Goal: Contribute content: Contribute content

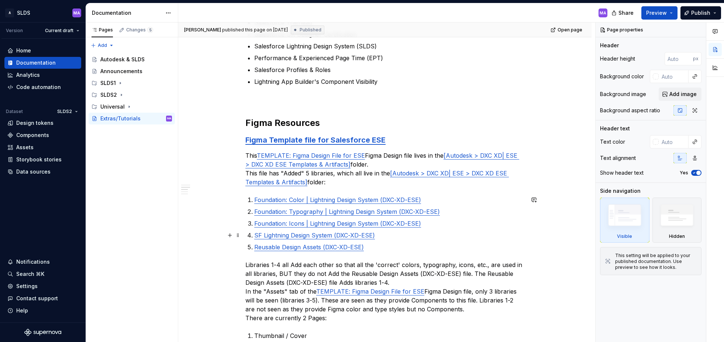
scroll to position [208, 0]
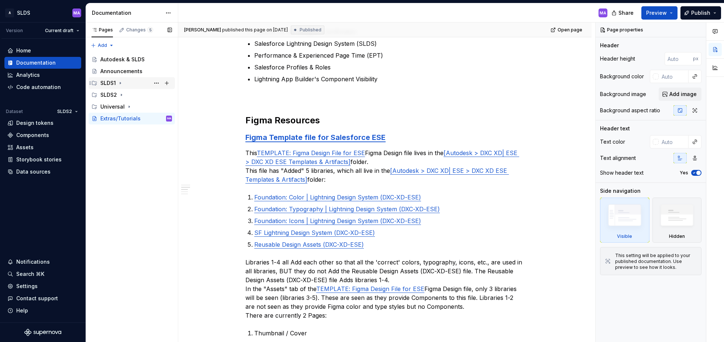
click at [122, 83] on icon "Page tree" at bounding box center [120, 83] width 6 height 6
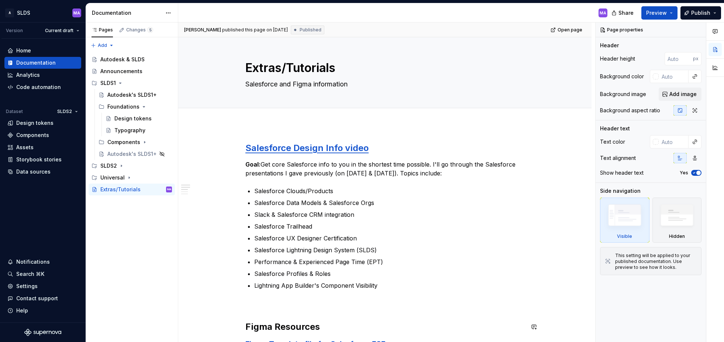
scroll to position [0, 0]
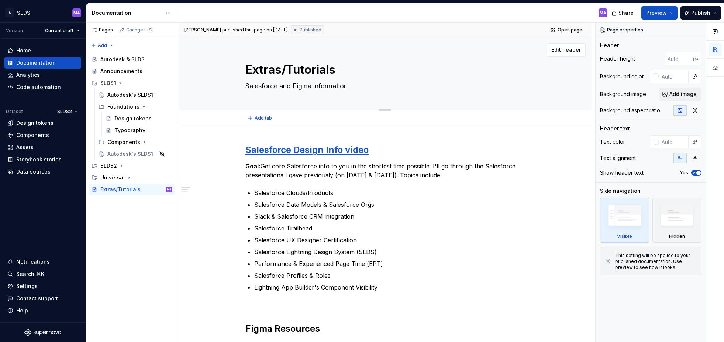
click at [249, 72] on textarea "Extras/Tutorials" at bounding box center [383, 70] width 279 height 18
click at [0, 0] on button "Page tree" at bounding box center [0, 0] width 0 height 0
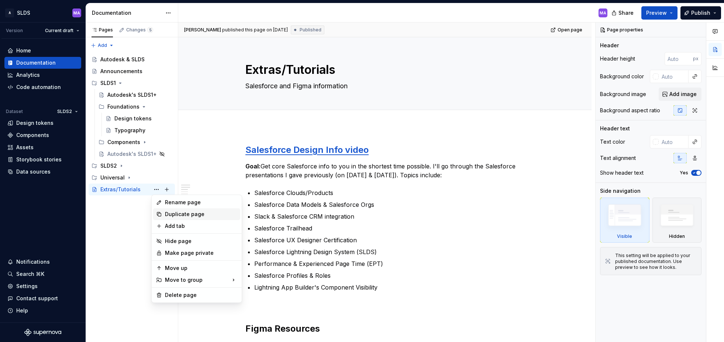
click at [194, 213] on div "Duplicate page" at bounding box center [201, 213] width 72 height 7
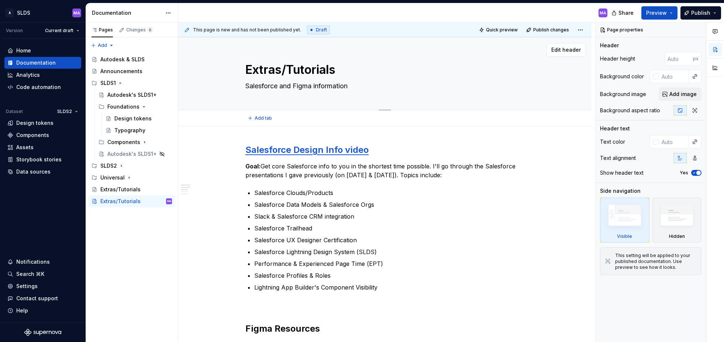
click at [249, 69] on textarea "Extras/Tutorials" at bounding box center [383, 70] width 279 height 18
type textarea "*"
type textarea "SExtras/Tutorials"
type textarea "*"
type textarea "SLExtras/Tutorials"
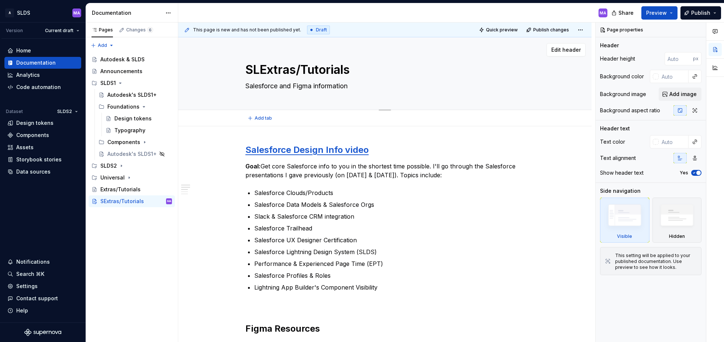
type textarea "*"
type textarea "SLDExtras/Tutorials"
type textarea "*"
type textarea "SLDSExtras/Tutorials"
type textarea "*"
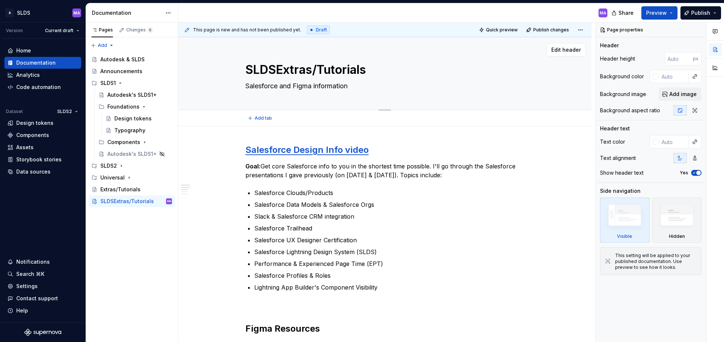
type textarea "SLDS1Extras/Tutorials"
type textarea "*"
type textarea "SLDS1 Extras/Tutorials"
type textarea "*"
type textarea "SLDS1 Extras/Tutorials"
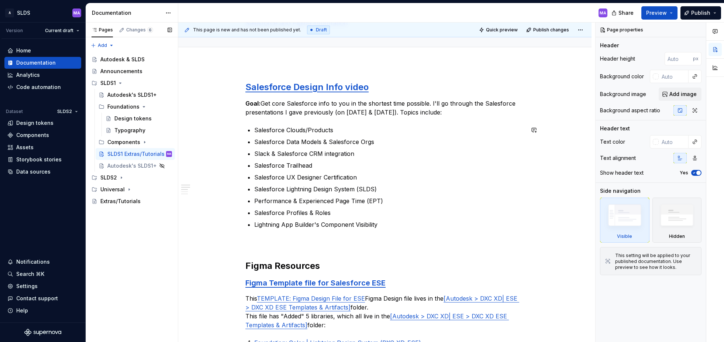
scroll to position [177, 0]
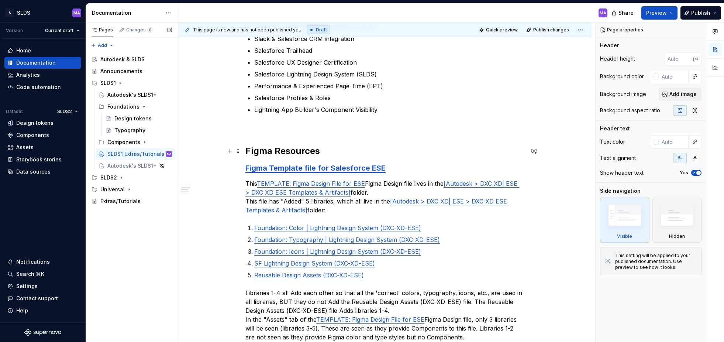
click at [344, 152] on h2 "Figma Resources" at bounding box center [384, 151] width 279 height 12
type textarea "*"
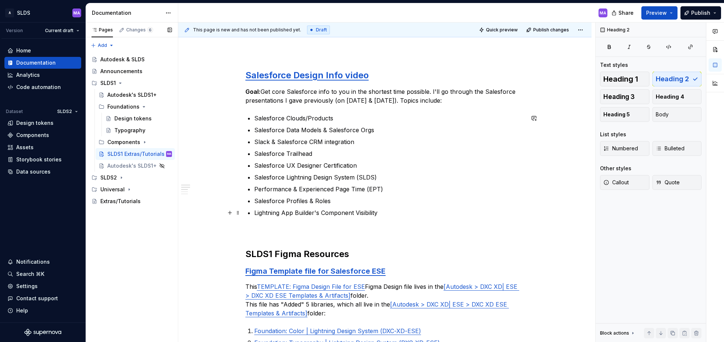
scroll to position [100, 0]
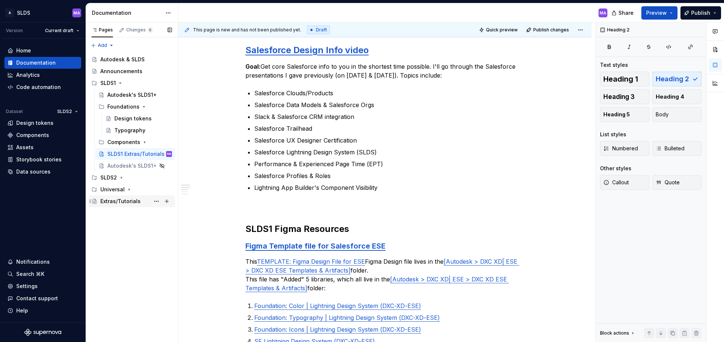
click at [124, 198] on div "Extras/Tutorials" at bounding box center [120, 200] width 40 height 7
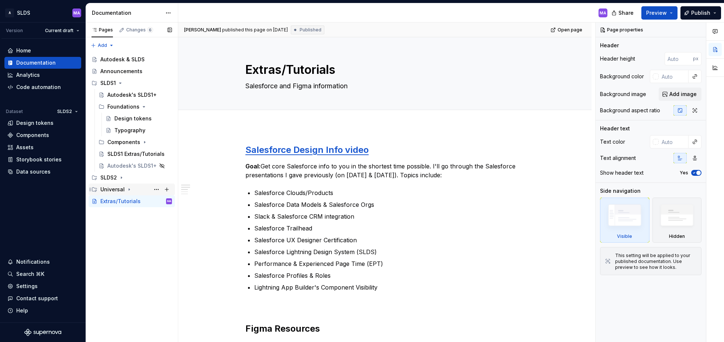
click at [129, 189] on icon "Page tree" at bounding box center [129, 190] width 1 height 2
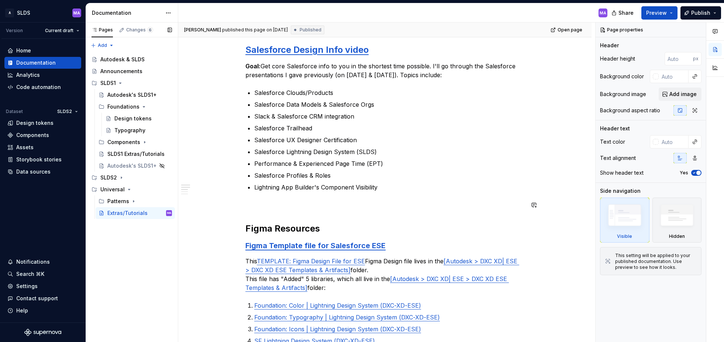
scroll to position [108, 0]
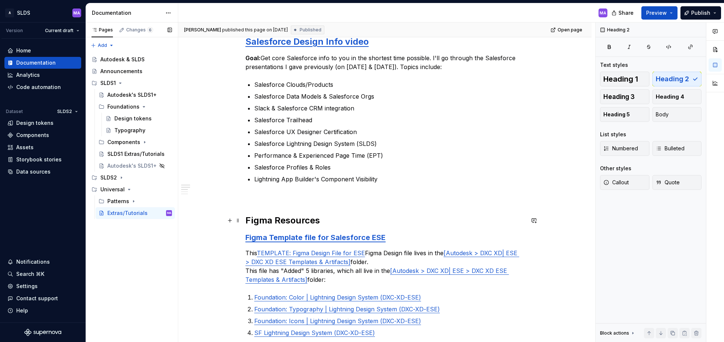
click at [431, 220] on h2 "Figma Resources" at bounding box center [384, 220] width 279 height 12
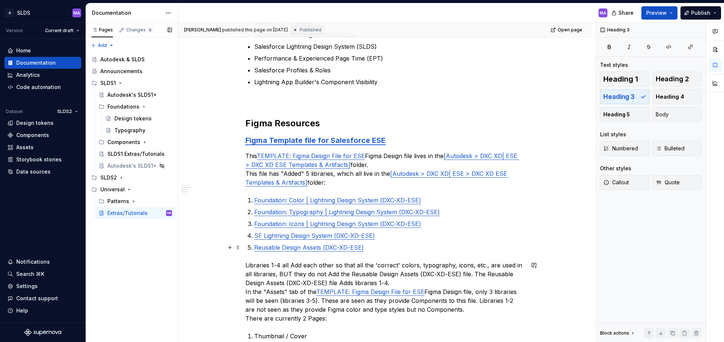
scroll to position [196, 0]
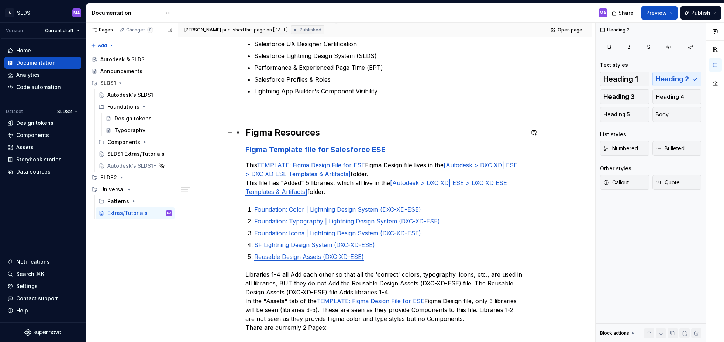
click at [395, 134] on h2 "Figma Resources" at bounding box center [384, 133] width 279 height 12
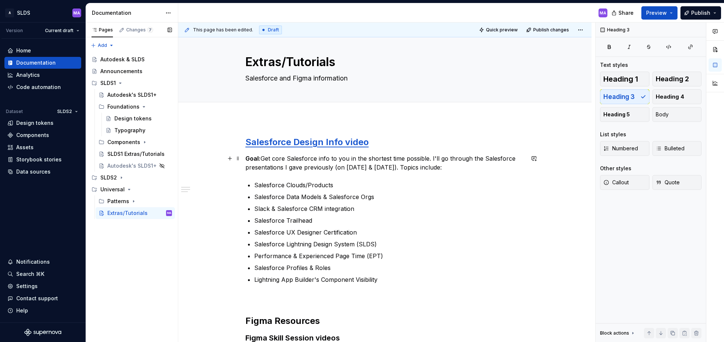
scroll to position [0, 0]
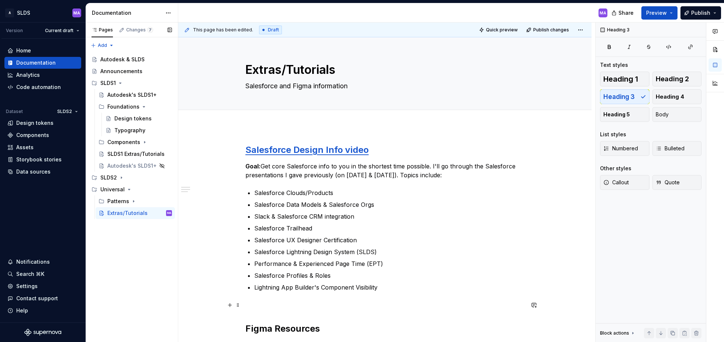
click at [353, 307] on p at bounding box center [384, 304] width 279 height 9
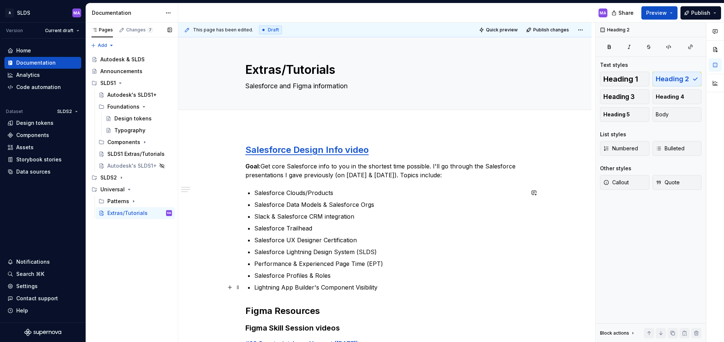
click at [400, 287] on p "Lightning App Builder's Component Visibility" at bounding box center [389, 287] width 270 height 9
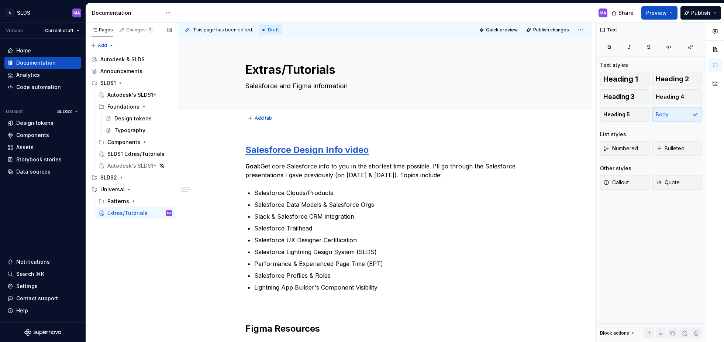
click at [413, 123] on div "Add tab" at bounding box center [384, 118] width 413 height 16
click at [440, 133] on div "Salesforce Design Info video Goal: Get core Salesforce info to you in the short…" at bounding box center [384, 308] width 413 height 364
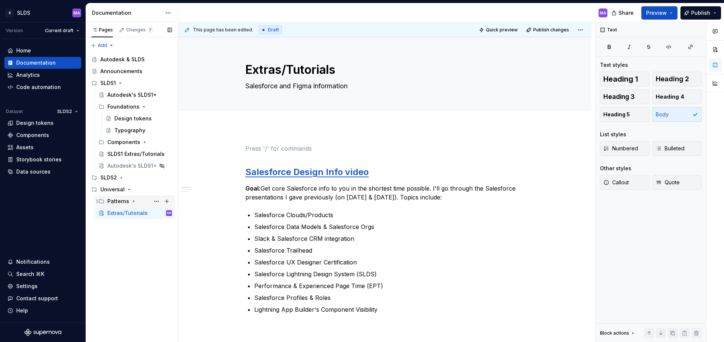
click at [133, 201] on icon "Page tree" at bounding box center [133, 201] width 1 height 2
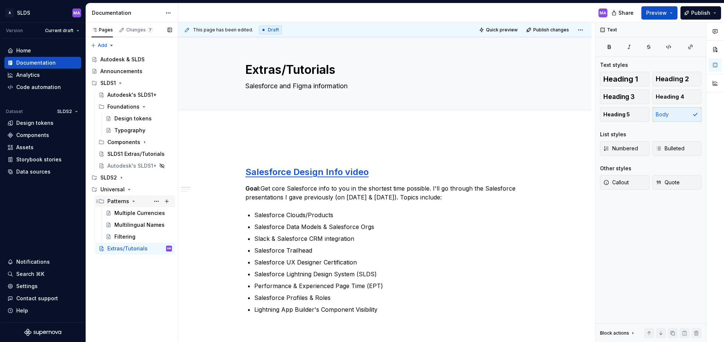
click at [132, 200] on icon "Page tree" at bounding box center [134, 201] width 6 height 6
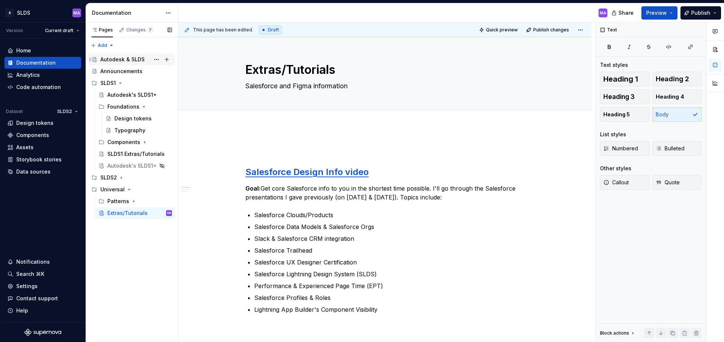
click at [123, 62] on div "Autodesk & SLDS" at bounding box center [122, 59] width 44 height 7
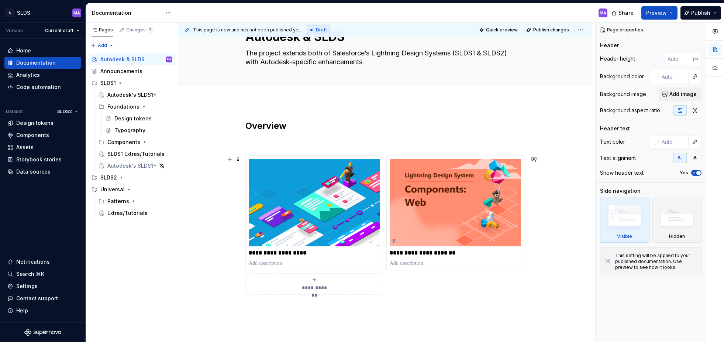
scroll to position [42, 0]
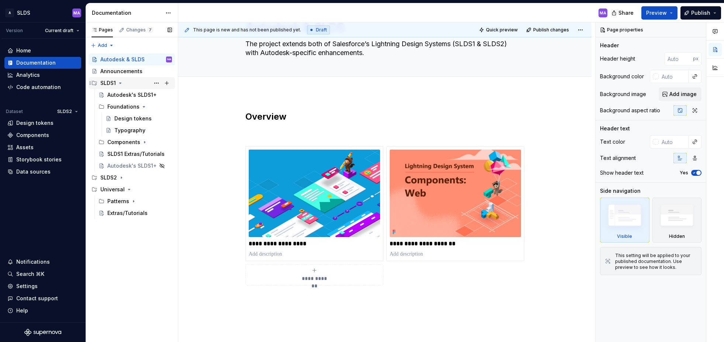
click at [104, 82] on div "SLDS1" at bounding box center [107, 82] width 15 height 7
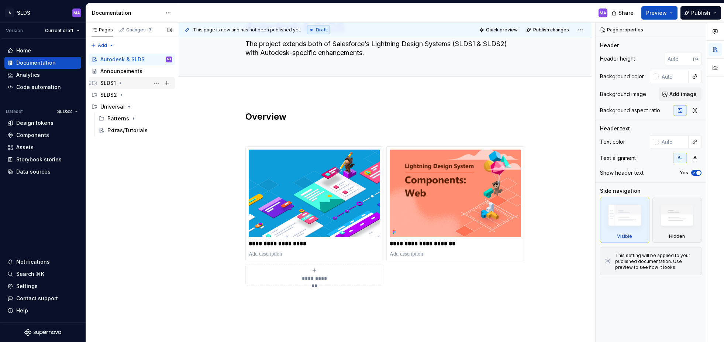
click at [104, 82] on div "SLDS1" at bounding box center [107, 82] width 15 height 7
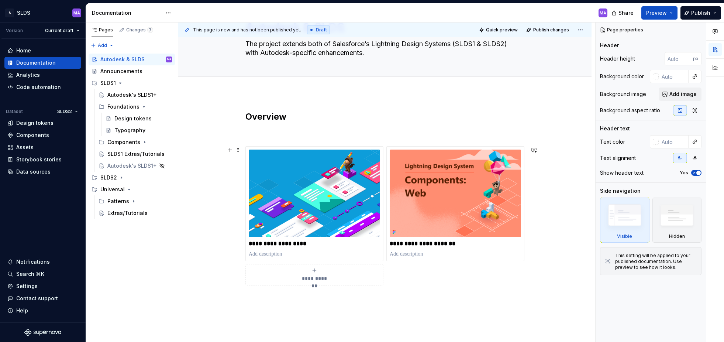
click at [313, 272] on div "**********" at bounding box center [314, 274] width 131 height 15
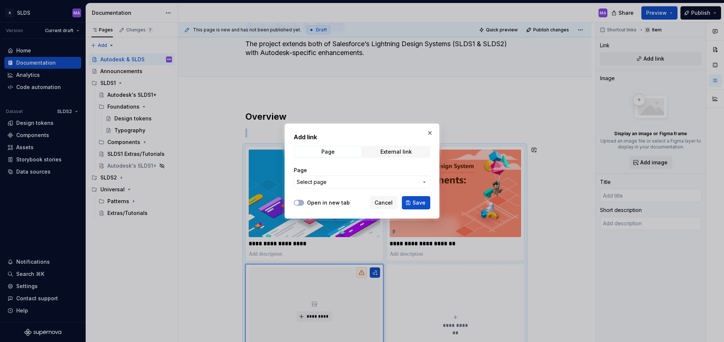
click at [424, 181] on icon "button" at bounding box center [424, 182] width 6 height 6
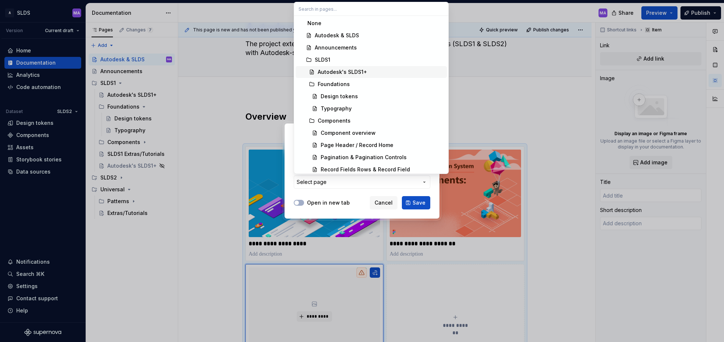
click at [334, 71] on div "Autodesk's SLDS1+" at bounding box center [342, 71] width 49 height 7
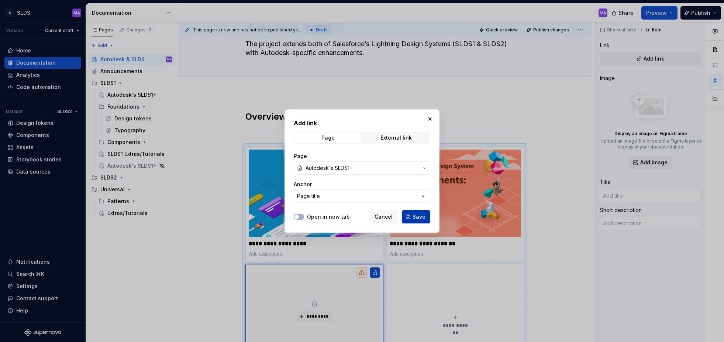
click at [416, 216] on span "Save" at bounding box center [419, 216] width 13 height 7
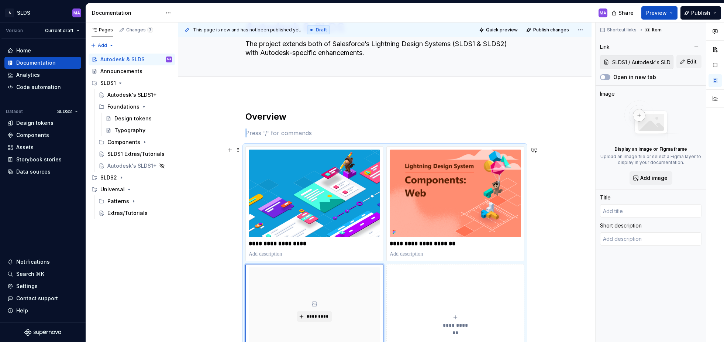
scroll to position [89, 0]
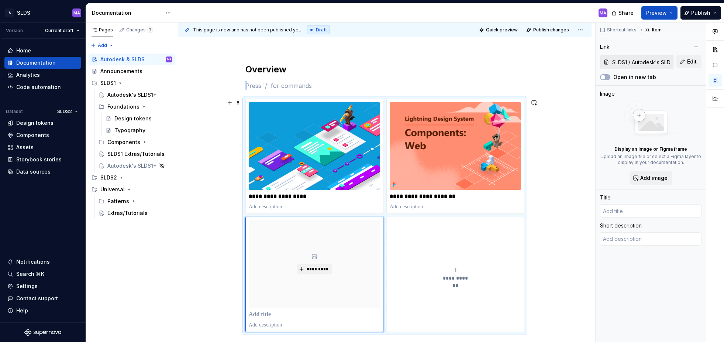
type textarea "*"
type input "Autodesk's SLDS1+"
type textarea "The project extends Salesforce’s Lightning Design System (SLDS1) with Autodesk-…"
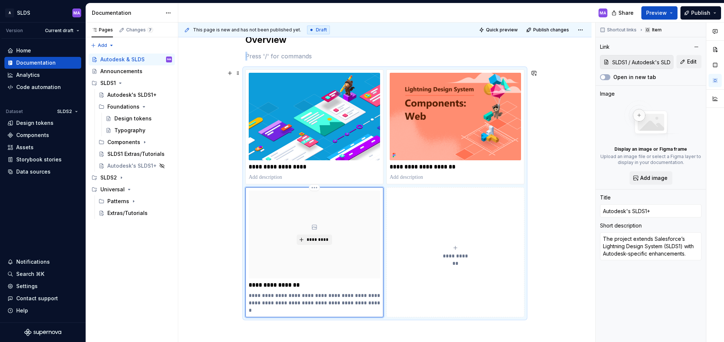
scroll to position [120, 0]
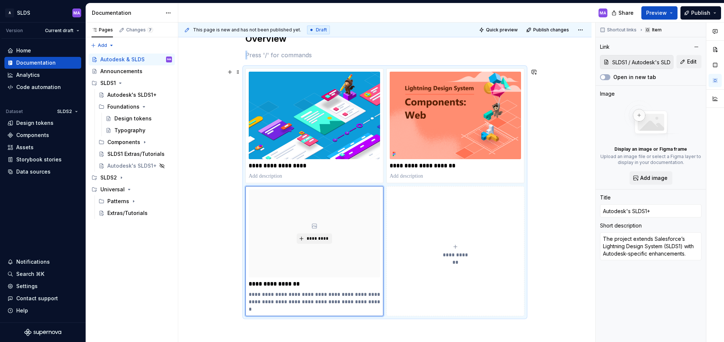
click at [460, 251] on span "**********" at bounding box center [455, 254] width 32 height 7
type textarea "*"
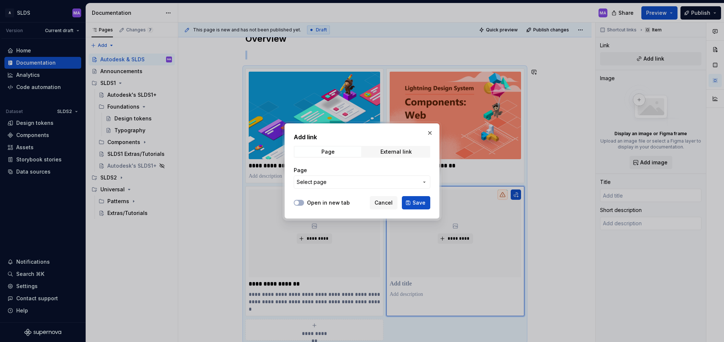
click at [390, 181] on span "Select page" at bounding box center [358, 181] width 122 height 7
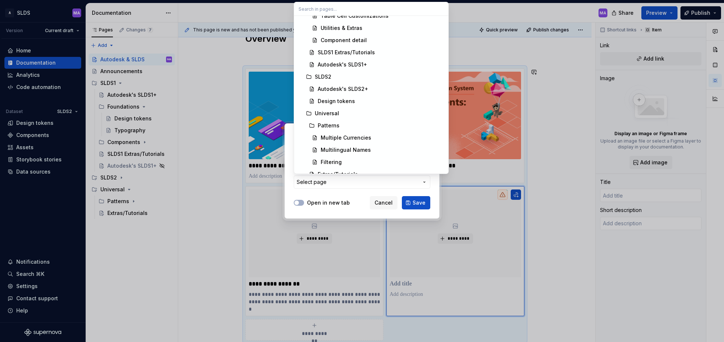
scroll to position [232, 0]
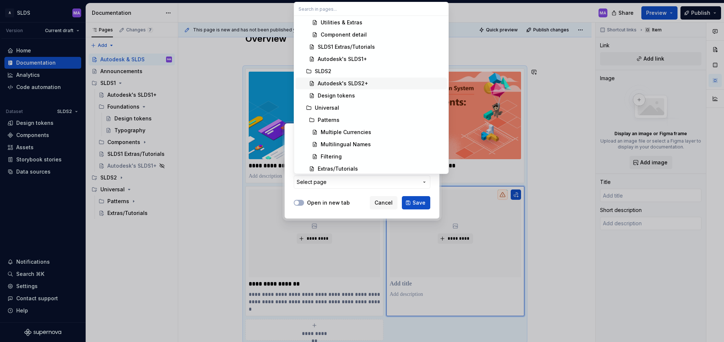
click at [330, 82] on div "Autodesk's SLDS2+" at bounding box center [343, 83] width 51 height 7
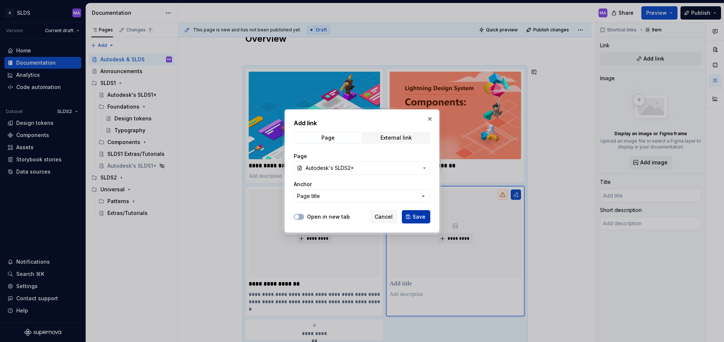
click at [421, 215] on span "Save" at bounding box center [419, 216] width 13 height 7
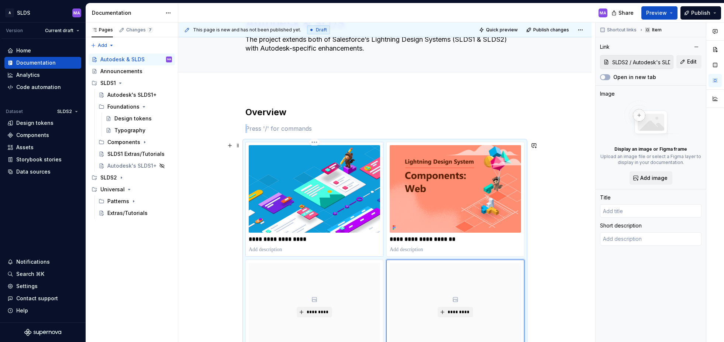
scroll to position [37, 0]
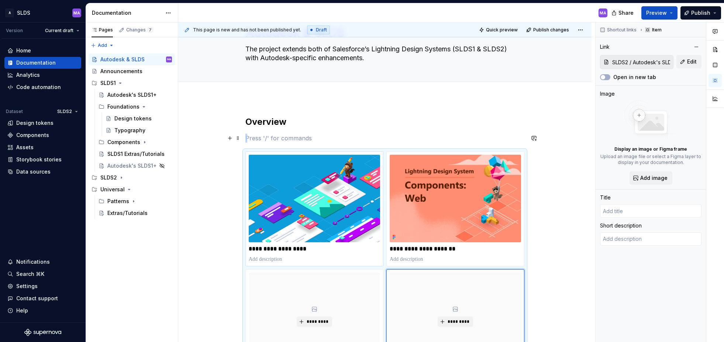
type textarea "*"
type input "Autodesk's SLDS2+"
type textarea "The project extends Salesforce’s Lightning Design System (SLDS2) with Autodesk-…"
type textarea "*"
type input "[URL][DOMAIN_NAME]"
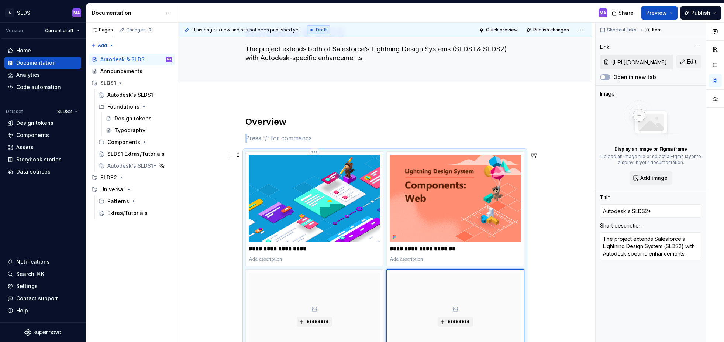
click at [316, 151] on html "A SLDS MA Version Current draft Home Documentation Analytics Code automation Da…" at bounding box center [362, 171] width 724 height 342
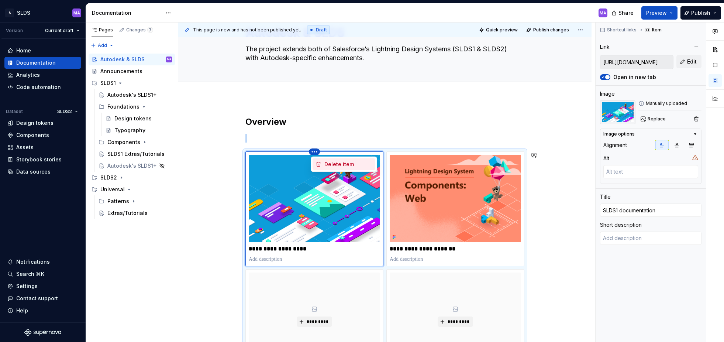
click at [334, 163] on div "Delete item" at bounding box center [348, 164] width 48 height 7
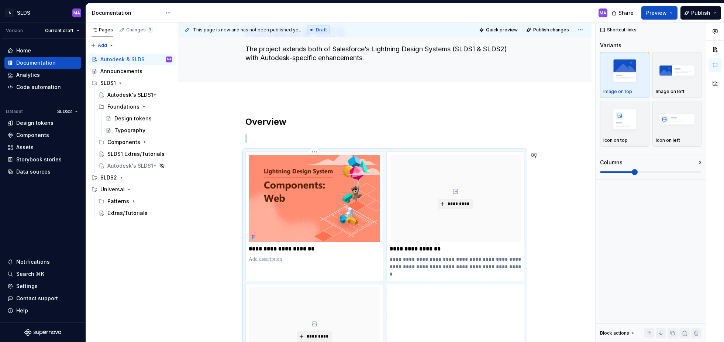
scroll to position [108, 0]
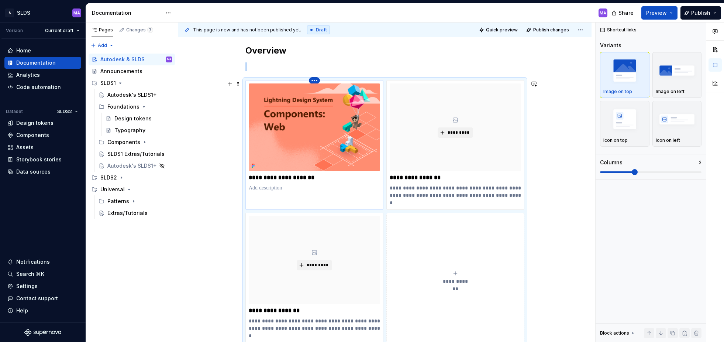
click at [317, 79] on html "A SLDS MA Version Current draft Home Documentation Analytics Code automation Da…" at bounding box center [362, 171] width 724 height 342
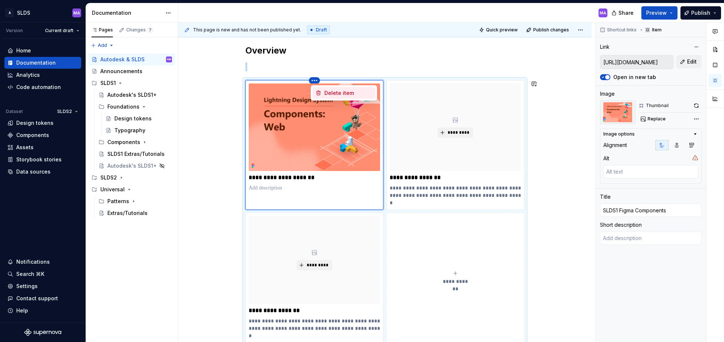
click at [332, 92] on div "Delete item" at bounding box center [348, 92] width 48 height 7
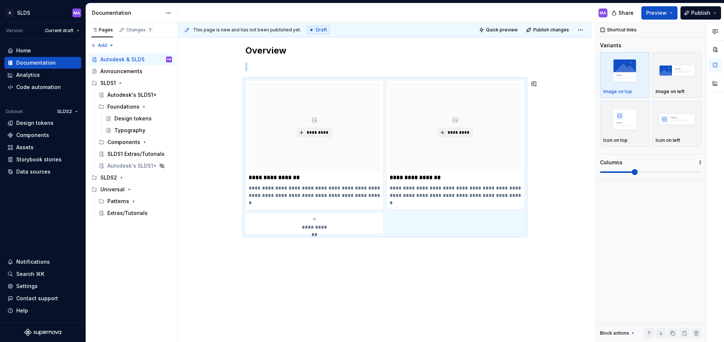
click at [538, 272] on div "**********" at bounding box center [384, 195] width 413 height 336
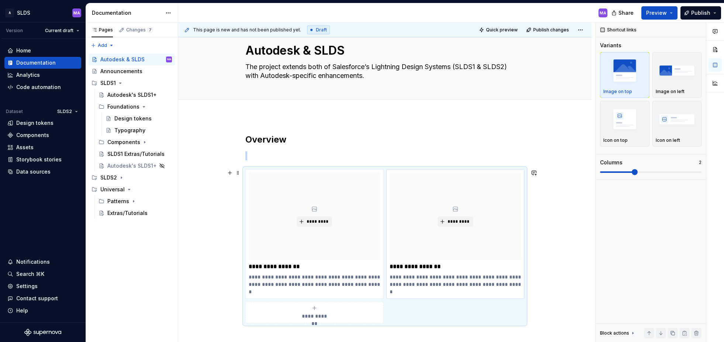
scroll to position [0, 0]
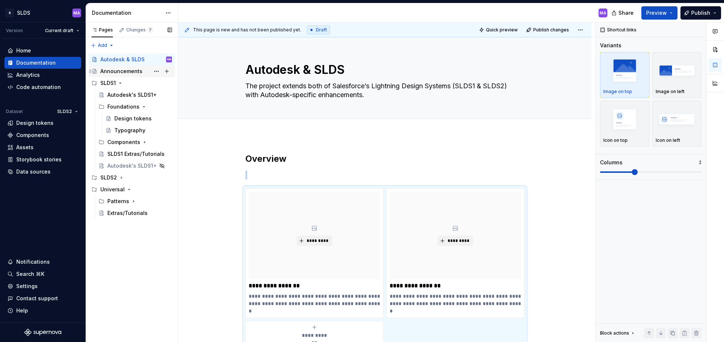
click at [128, 73] on div "Announcements" at bounding box center [121, 71] width 42 height 7
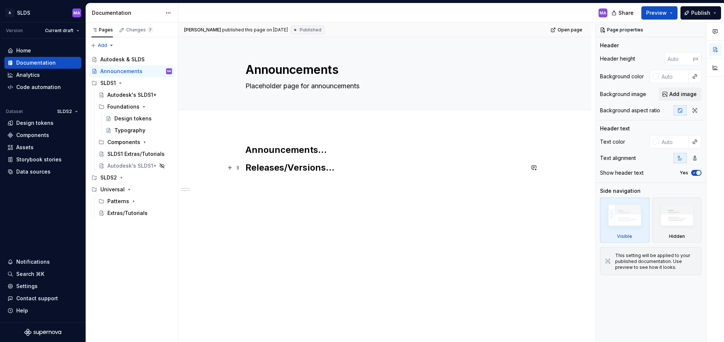
type textarea "*"
click at [357, 170] on h2 "Releases/Versions…" at bounding box center [384, 168] width 279 height 12
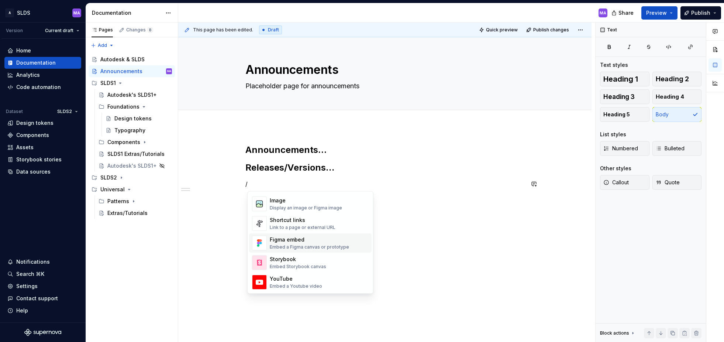
scroll to position [327, 0]
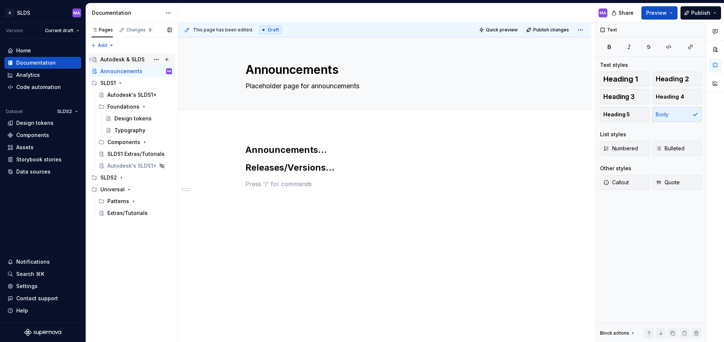
click at [128, 57] on div "Autodesk & SLDS" at bounding box center [122, 59] width 44 height 7
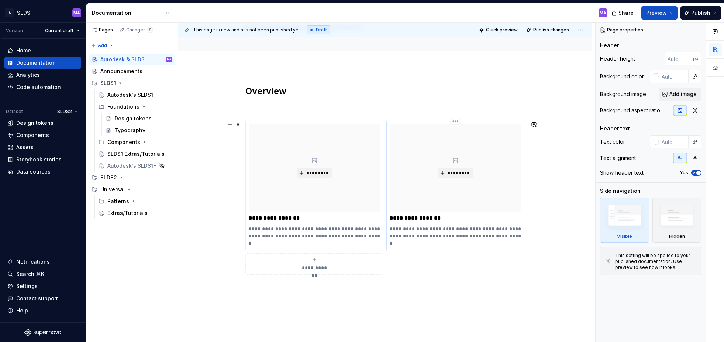
scroll to position [82, 0]
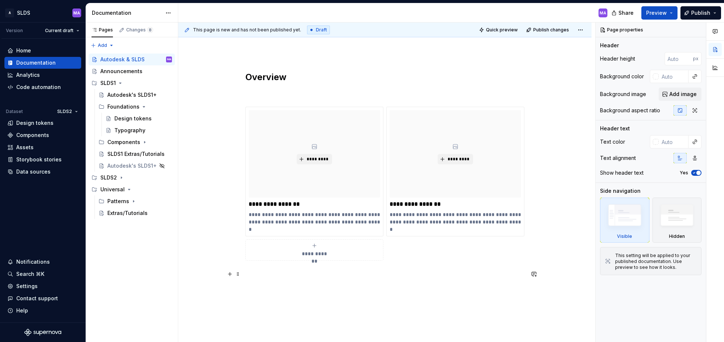
click at [349, 275] on p at bounding box center [384, 273] width 279 height 9
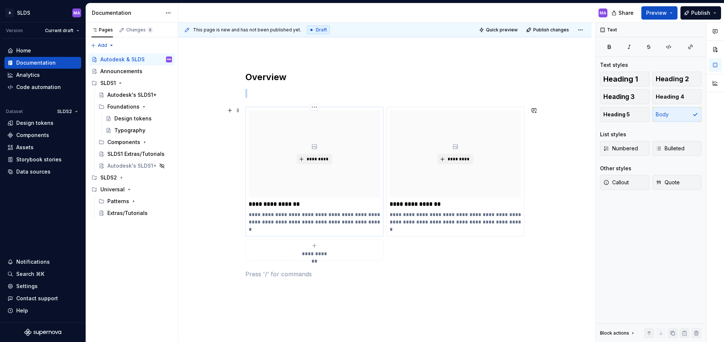
click at [266, 111] on div "*********" at bounding box center [314, 153] width 131 height 87
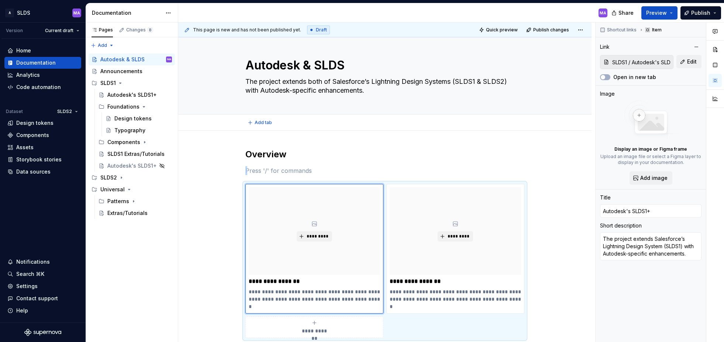
scroll to position [0, 0]
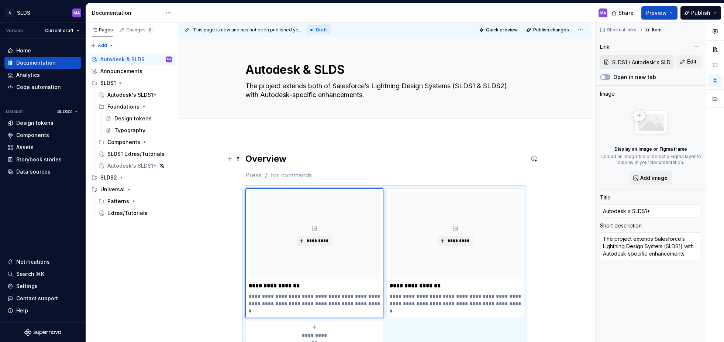
click at [453, 157] on h2 "Overview" at bounding box center [384, 159] width 279 height 12
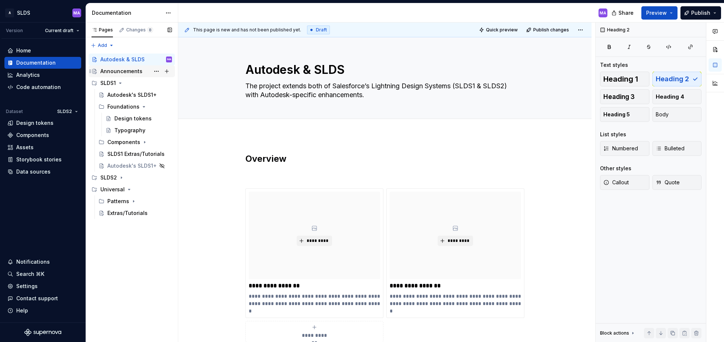
click at [126, 71] on div "Announcements" at bounding box center [121, 71] width 42 height 7
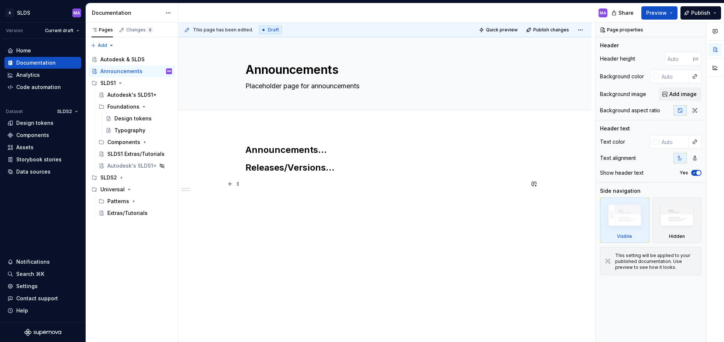
click at [353, 187] on p at bounding box center [384, 183] width 279 height 9
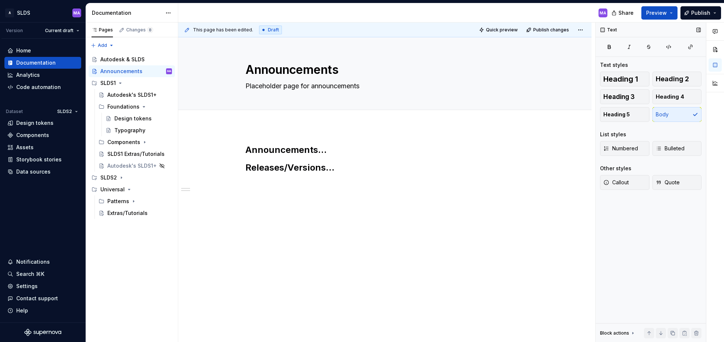
click at [604, 29] on div "Text" at bounding box center [609, 30] width 23 height 10
type textarea "*"
click at [276, 184] on p at bounding box center [384, 183] width 279 height 9
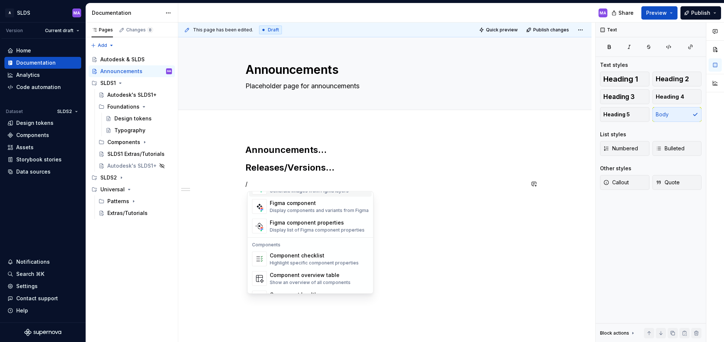
scroll to position [735, 0]
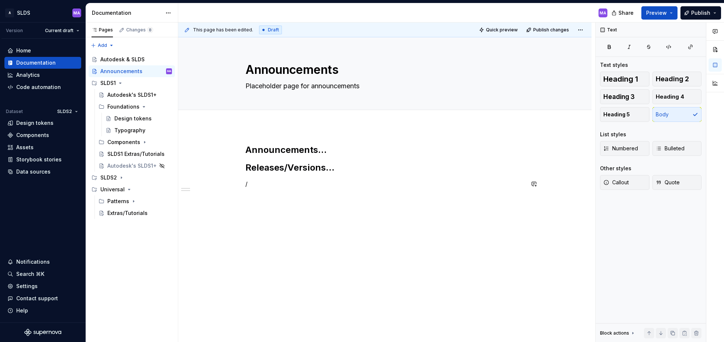
click at [470, 272] on div "Announcements… Releases/Versions… /" at bounding box center [384, 219] width 413 height 187
click at [100, 84] on div "SLDS1" at bounding box center [132, 83] width 80 height 10
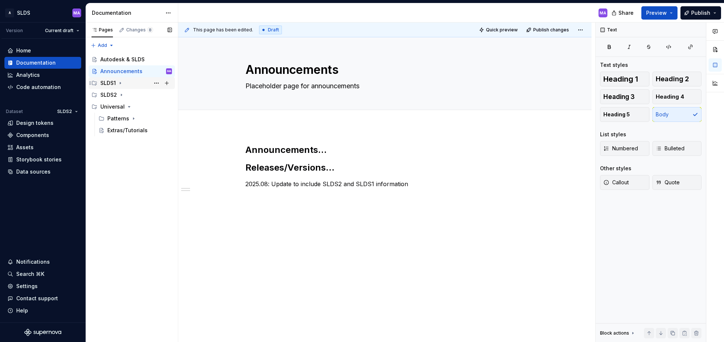
click at [104, 83] on div "SLDS1" at bounding box center [107, 82] width 15 height 7
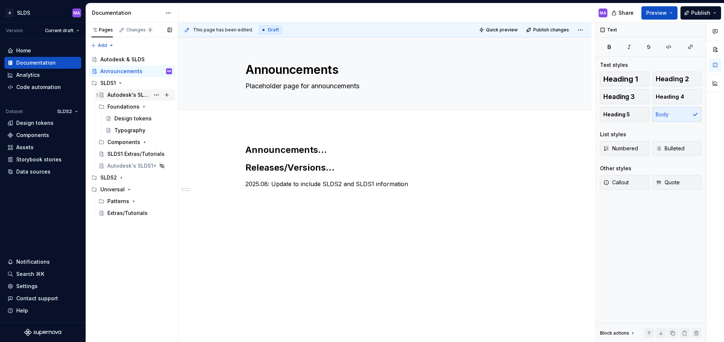
click at [124, 95] on div "Autodesk's SLDS1+" at bounding box center [128, 94] width 42 height 7
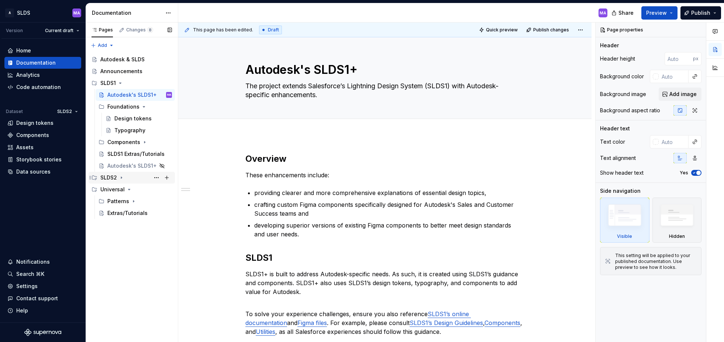
click at [122, 177] on icon "Page tree" at bounding box center [121, 178] width 6 height 6
click at [126, 222] on div "Patterns" at bounding box center [118, 224] width 22 height 7
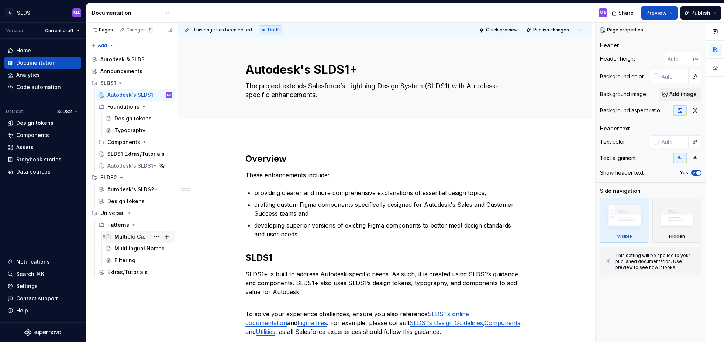
click at [135, 236] on div "Multiple Currencies" at bounding box center [131, 236] width 35 height 7
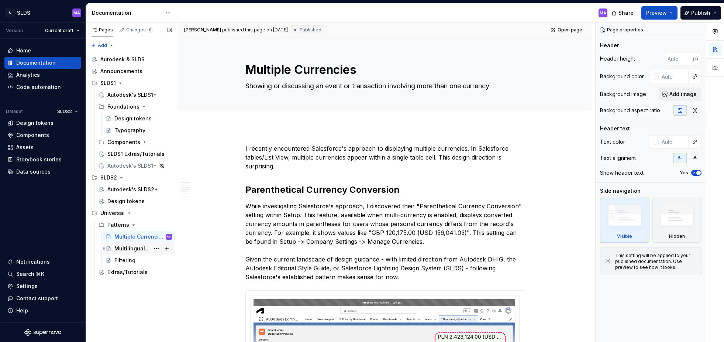
click at [130, 246] on div "Multilingual Names" at bounding box center [131, 248] width 35 height 7
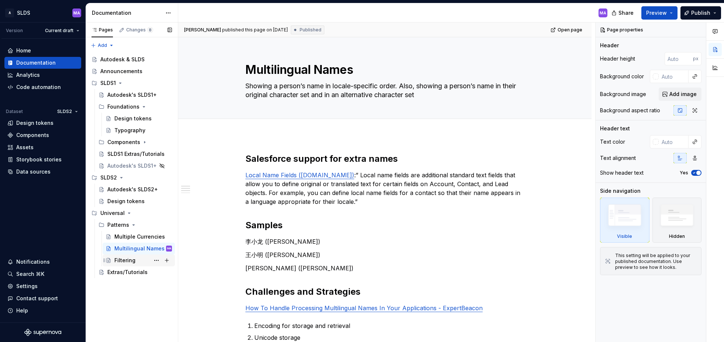
click at [127, 260] on div "Filtering" at bounding box center [124, 259] width 21 height 7
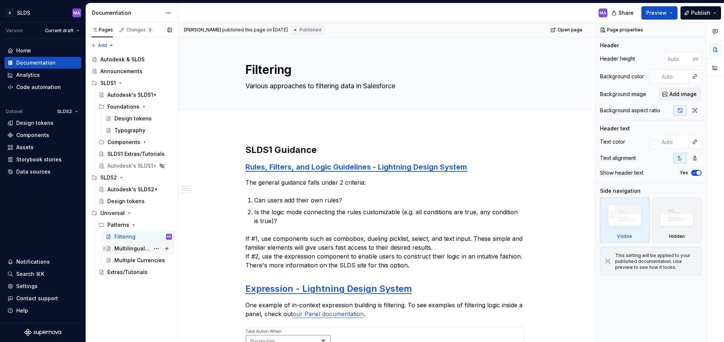
click at [120, 249] on div "Multilingual Names" at bounding box center [131, 248] width 35 height 7
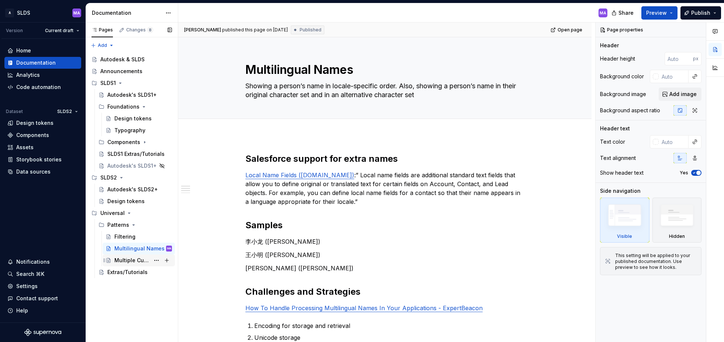
click at [128, 262] on div "Multiple Currencies" at bounding box center [131, 259] width 35 height 7
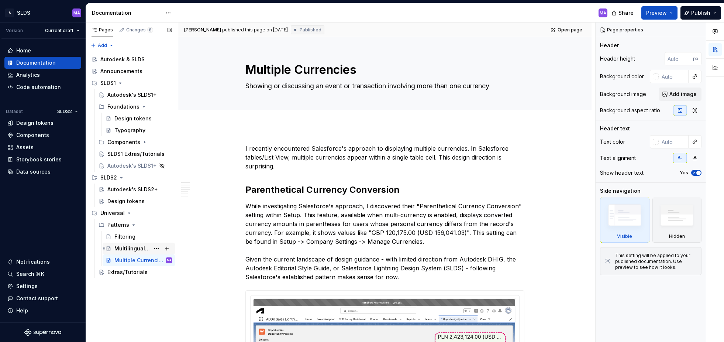
click at [129, 251] on div "Multilingual Names" at bounding box center [131, 248] width 35 height 7
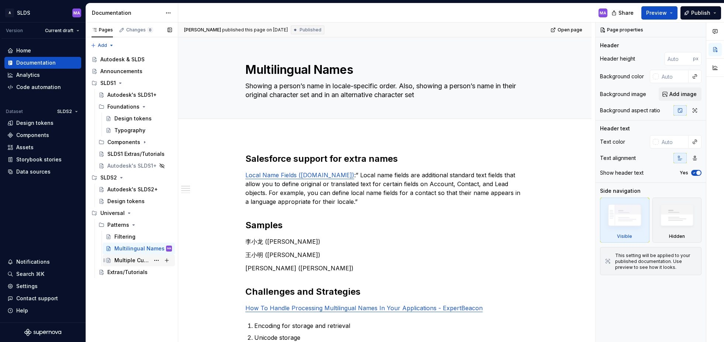
click at [128, 258] on div "Multiple Currencies" at bounding box center [131, 259] width 35 height 7
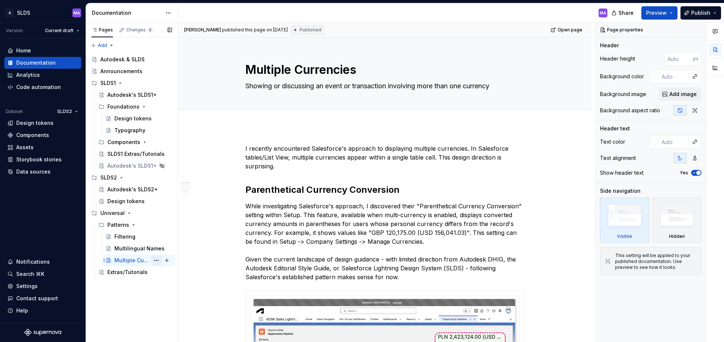
click at [159, 261] on button "Page tree" at bounding box center [156, 260] width 10 height 10
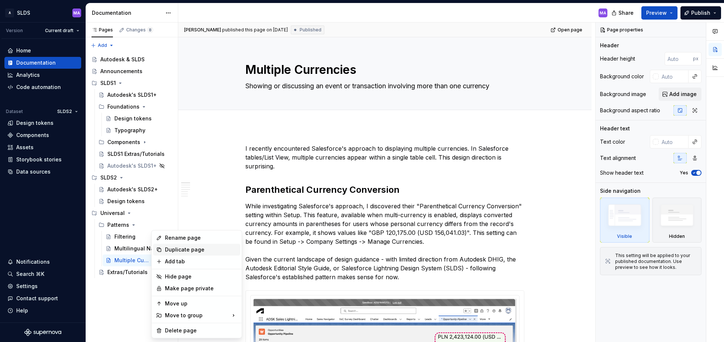
click at [212, 249] on div "Duplicate page" at bounding box center [201, 249] width 72 height 7
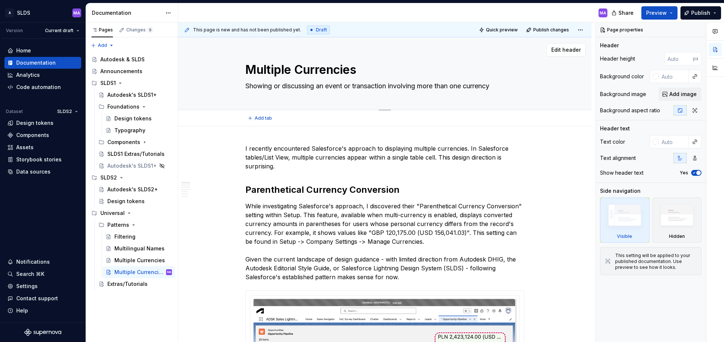
click at [310, 70] on textarea "Multiple Currencies" at bounding box center [383, 70] width 279 height 18
type textarea "*"
type textarea "A"
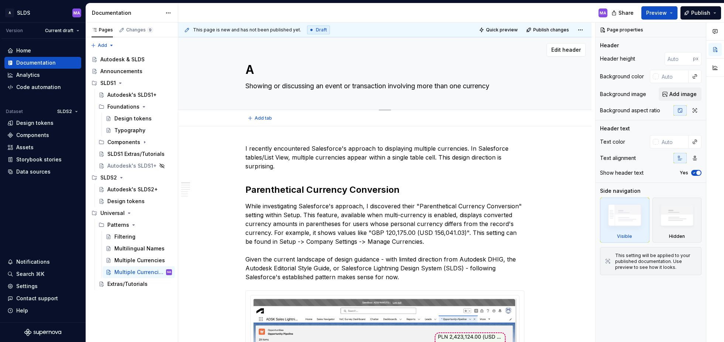
type textarea "*"
type textarea "Au"
type textarea "*"
type textarea "Aut"
type textarea "*"
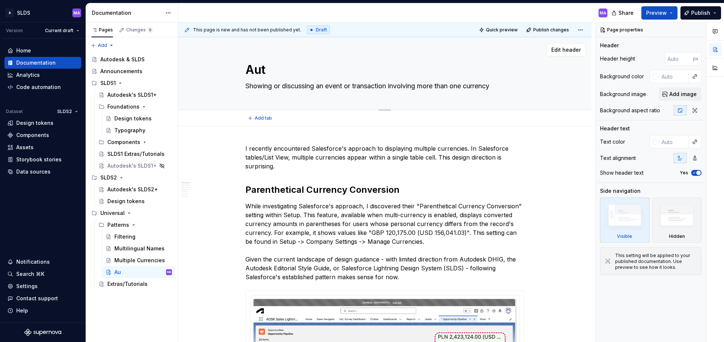
type textarea "Auto"
type textarea "*"
type textarea "Autod"
type textarea "*"
type textarea "Autode"
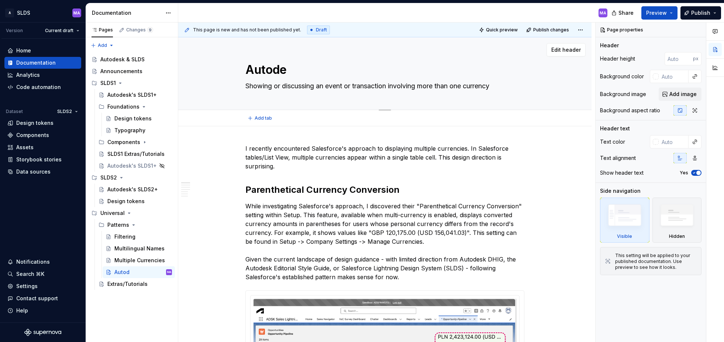
type textarea "*"
type textarea "Autodes"
type textarea "*"
type textarea "Autodesk"
type textarea "*"
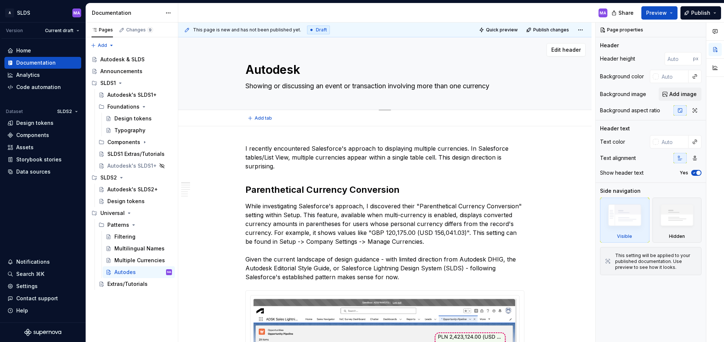
type textarea "Autodesk"
type textarea "*"
type textarea "Autodesk P"
type textarea "*"
type textarea "Autodesk Pr"
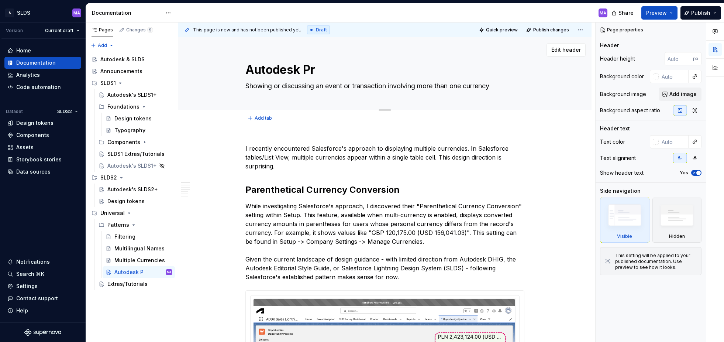
type textarea "*"
type textarea "Autodesk Pro"
type textarea "*"
type textarea "Autodesk Prod"
type textarea "*"
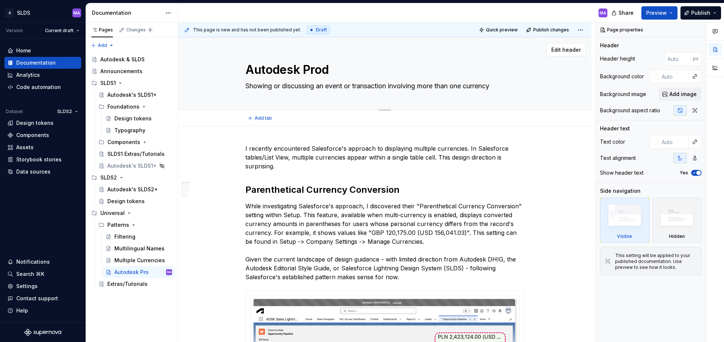
type textarea "Autodesk Produ"
type textarea "*"
type textarea "Autodesk Produc"
type textarea "*"
type textarea "Autodesk Product"
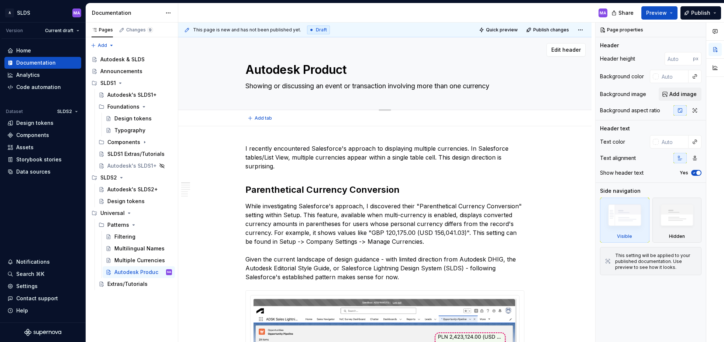
type textarea "*"
type textarea "Autodesk Product"
type textarea "*"
type textarea "Autodesk Product I"
type textarea "*"
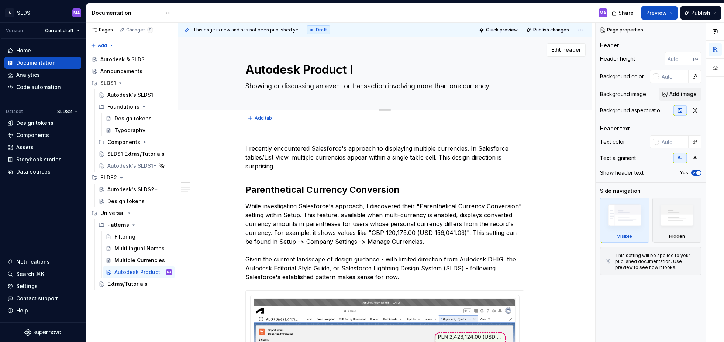
type textarea "Autodesk Product Ic"
type textarea "*"
type textarea "Autodesk Product Ico"
type textarea "*"
type textarea "Autodesk Product Icon"
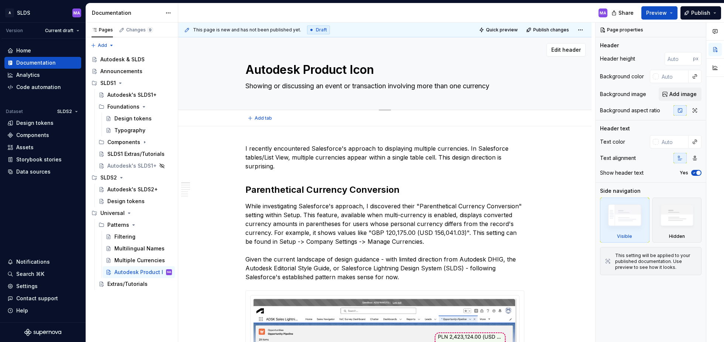
type textarea "*"
type textarea "Autodesk Product Icons"
type textarea "*"
type textarea "Autodesk Product Icons"
type textarea "*"
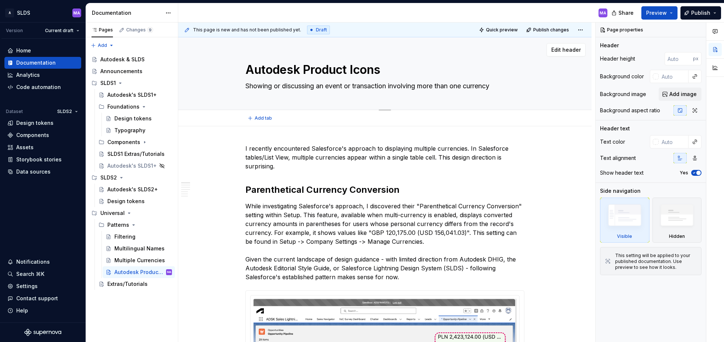
type textarea "Autodesk Product Icons a"
type textarea "*"
type textarea "Autodesk Product Icons an"
type textarea "*"
type textarea "Autodesk Product Icons and"
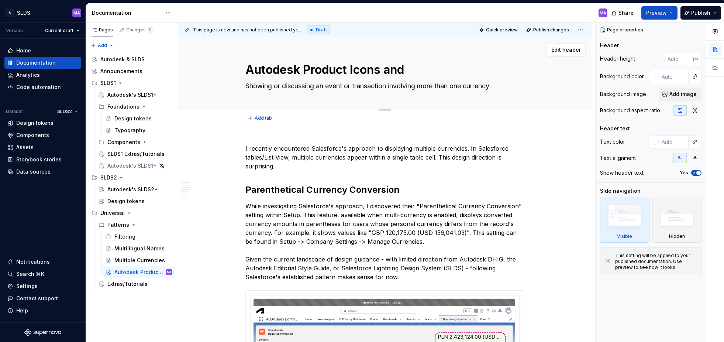
type textarea "*"
type textarea "Autodesk Product Icons and"
type textarea "*"
type textarea "Autodesk Product Icons and S"
type textarea "*"
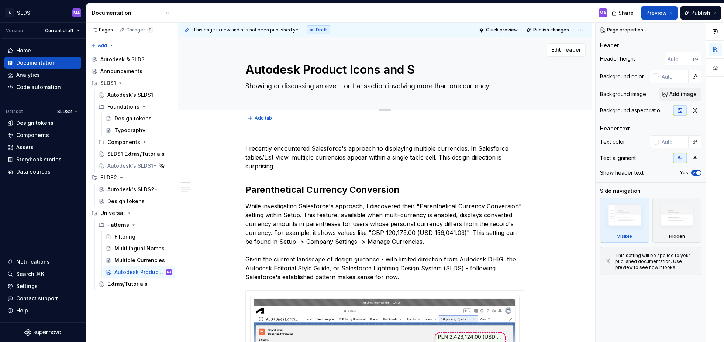
type textarea "Autodesk Product Icons and Sa"
type textarea "*"
type textarea "Autodesk Product Icons and [PERSON_NAME]"
type textarea "*"
type textarea "Autodesk Product Icons and Sale"
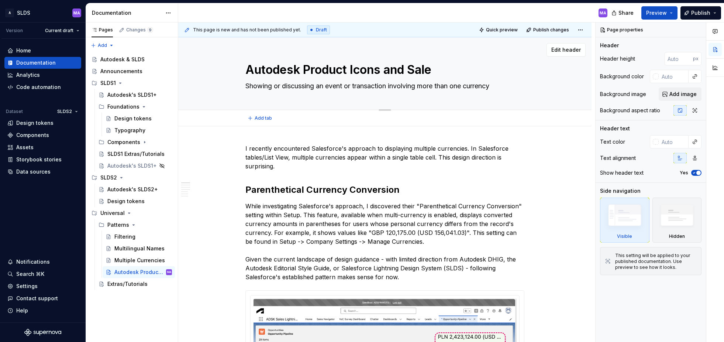
type textarea "*"
type textarea "Autodesk Product Icons and Salef"
type textarea "*"
type textarea "Autodesk Product Icons and Salefo"
type textarea "*"
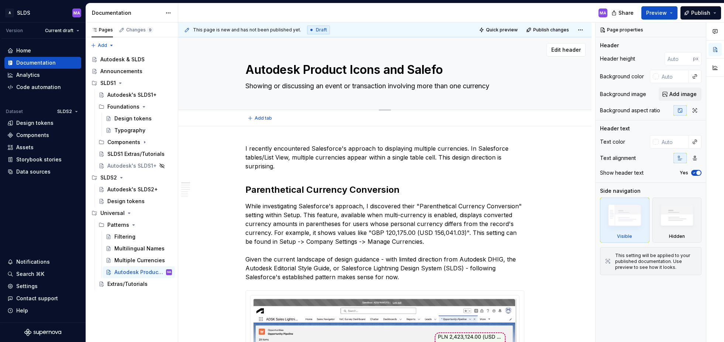
type textarea "Autodesk Product Icons and Salefor"
type textarea "*"
type textarea "Autodesk Product Icons and Saleforc"
type textarea "*"
type textarea "Autodesk Product Icons and Saleforce"
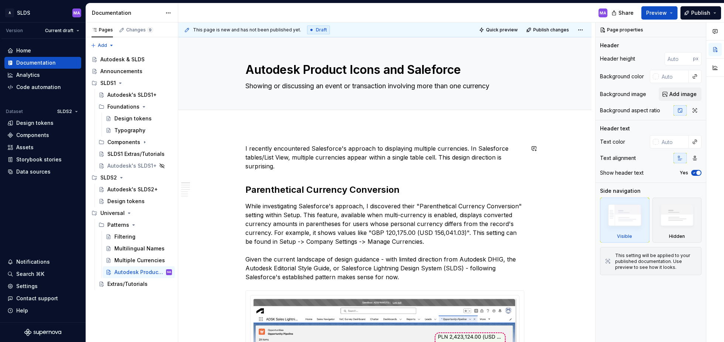
type textarea "*"
type textarea "Autodesk Product Icons and Saleforce"
click at [279, 84] on textarea "Showing or discussing an event or transaction involving more than one currency" at bounding box center [383, 86] width 279 height 12
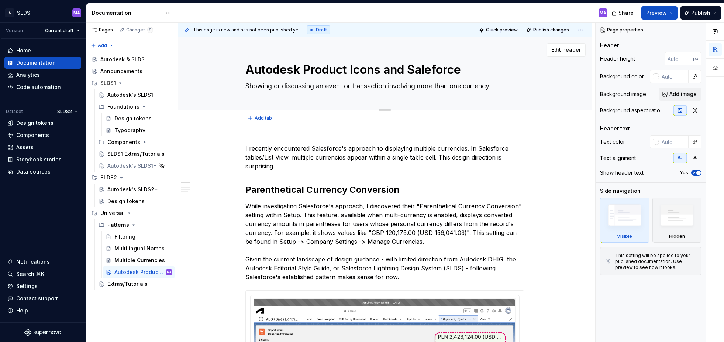
type textarea "*"
type textarea "F"
type textarea "*"
type textarea "Fi"
type textarea "*"
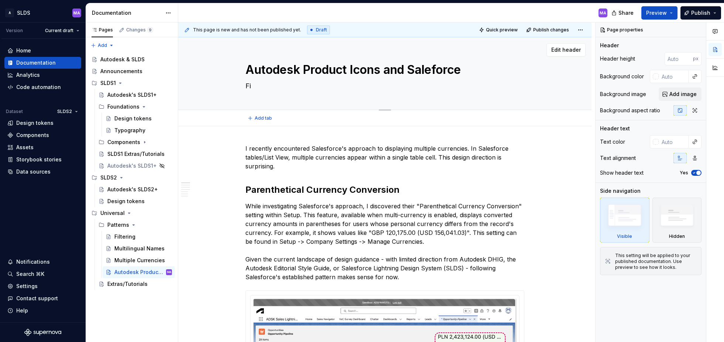
type textarea "Fin"
type textarea "*"
type textarea "Find"
type textarea "*"
type textarea "Findi"
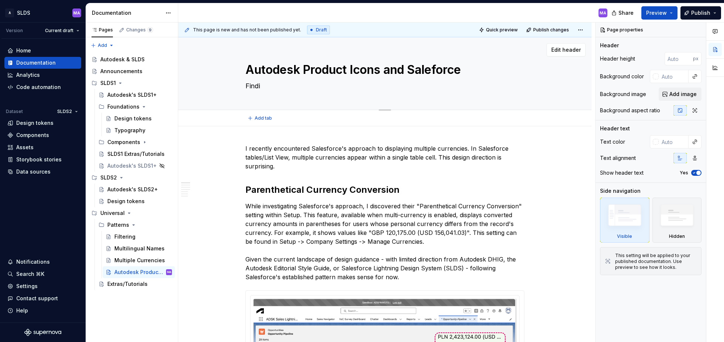
type textarea "*"
type textarea "Findin"
type textarea "*"
type textarea "Finding"
type textarea "*"
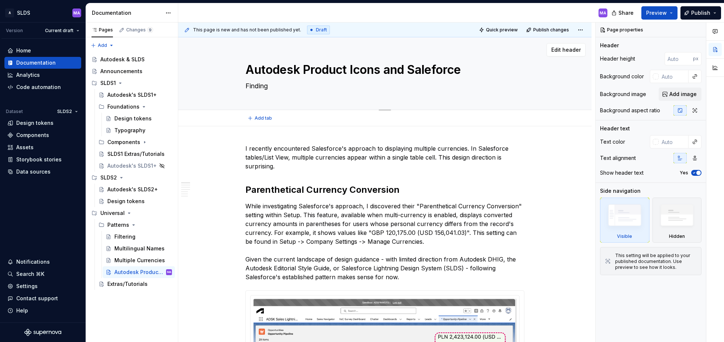
type textarea "Finding"
type textarea "*"
type textarea "Finding c"
type textarea "*"
type textarea "Finding co"
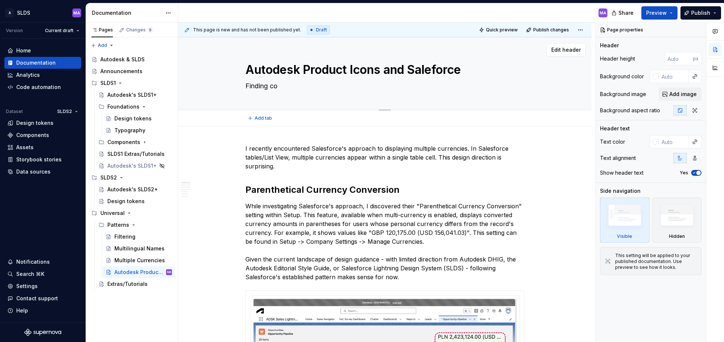
type textarea "*"
type textarea "Finding com"
type textarea "*"
type textarea "Finding comp"
type textarea "*"
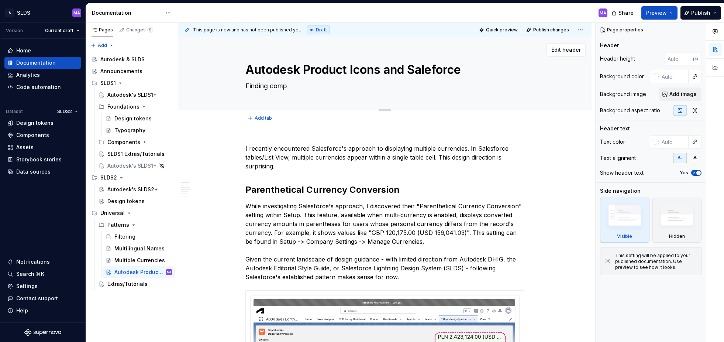
type textarea "Finding compr"
type textarea "*"
type textarea "Finding [MEDICAL_DATA]"
type textarea "*"
type textarea "Finding comprom"
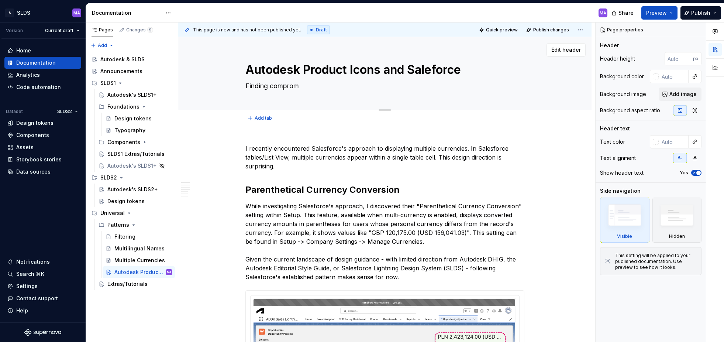
type textarea "*"
type textarea "Finding compromi"
type textarea "*"
type textarea "Finding compromis"
type textarea "*"
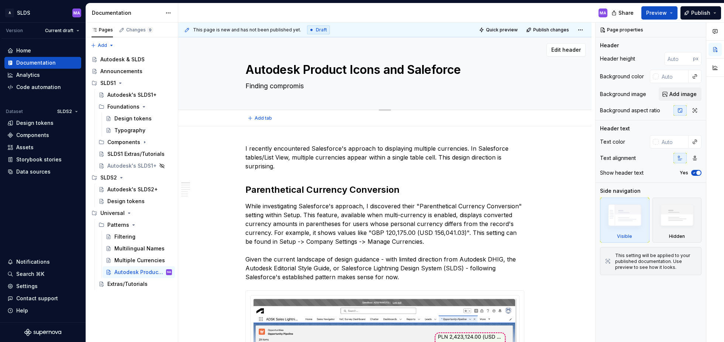
type textarea "Finding compromise"
type textarea "*"
type textarea "Finding compromises"
type textarea "*"
type textarea "Finding compromises"
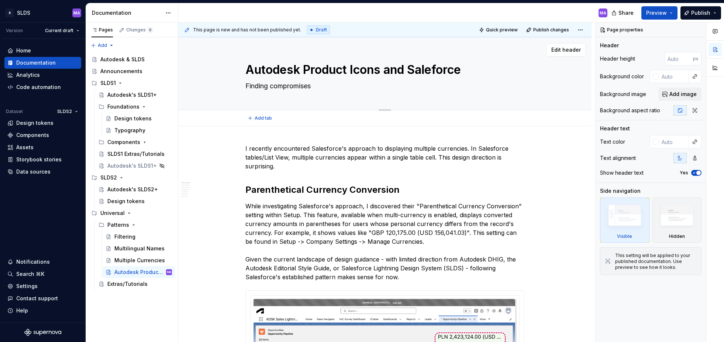
type textarea "*"
type textarea "Finding compromises f"
type textarea "*"
type textarea "Finding compromises fo"
type textarea "*"
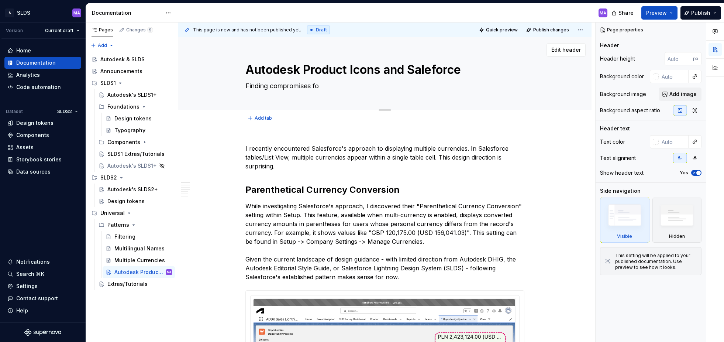
type textarea "Finding compromises for"
type textarea "*"
type textarea "Finding compromises for"
type textarea "*"
type textarea "Finding compromises for us"
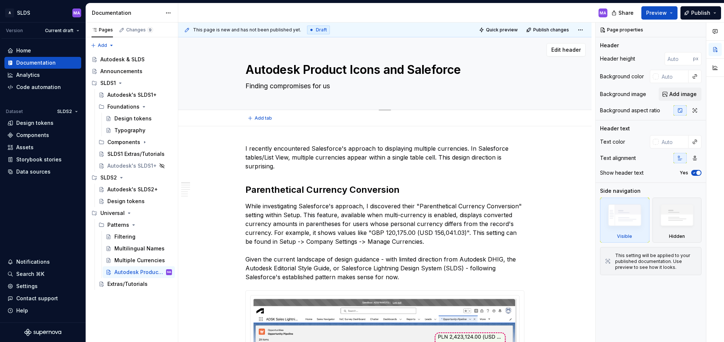
type textarea "*"
type textarea "Finding compromises for usi"
type textarea "*"
type textarea "Finding compromises for usin"
type textarea "*"
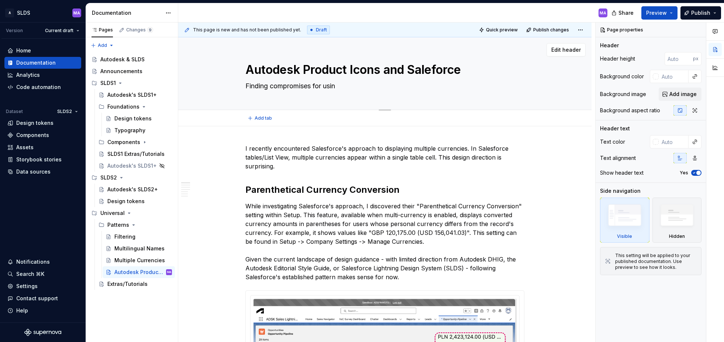
type textarea "Finding compromises for using"
type textarea "*"
type textarea "Finding compromises for using"
type textarea "*"
type textarea "Finding compromises for using A"
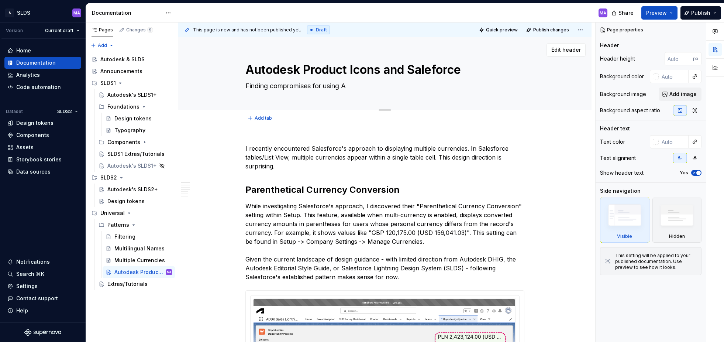
type textarea "*"
type textarea "Finding compromises for using Au"
type textarea "*"
type textarea "Finding compromises for using Aut"
type textarea "*"
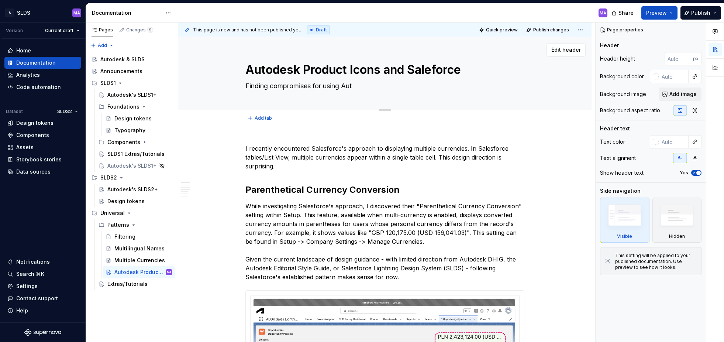
type textarea "Finding compromises for using Auto"
type textarea "*"
type textarea "Finding compromises for using Autod"
type textarea "*"
type textarea "Finding compromises for using Autode"
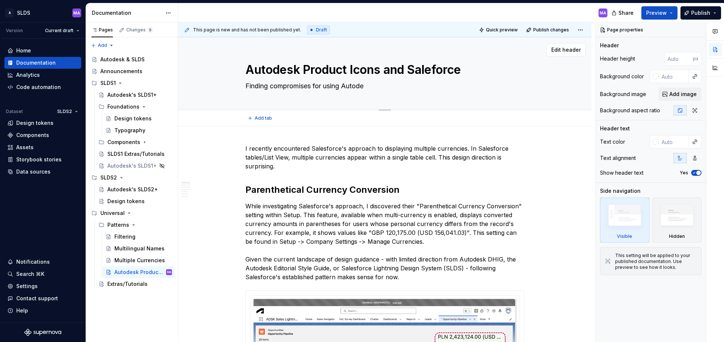
type textarea "*"
type textarea "Finding compromises for using Autodes"
type textarea "*"
type textarea "Finding compromises for using Autodesk"
type textarea "*"
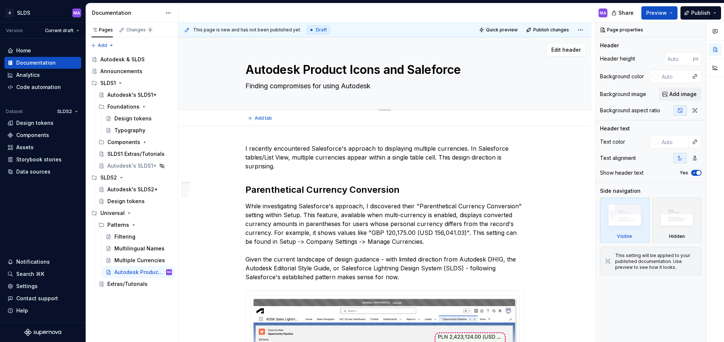
type textarea "Finding compromises for using Autodesk'"
type textarea "*"
type textarea "Finding compromises for using Autodesk's"
type textarea "*"
type textarea "Finding compromises for using Autodesk's"
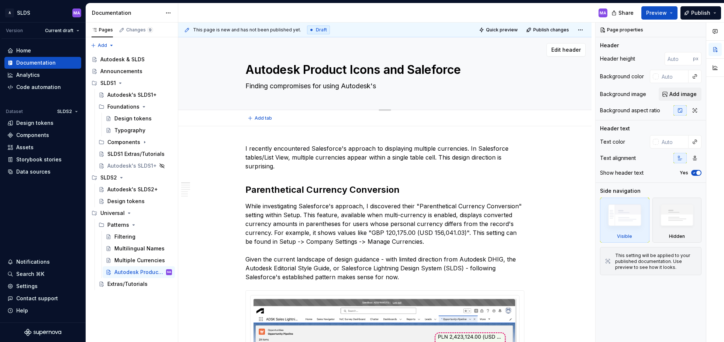
type textarea "*"
type textarea "Finding compromises for using Autodesk's p"
type textarea "*"
type textarea "Finding compromises for using Autodesk's pr"
type textarea "*"
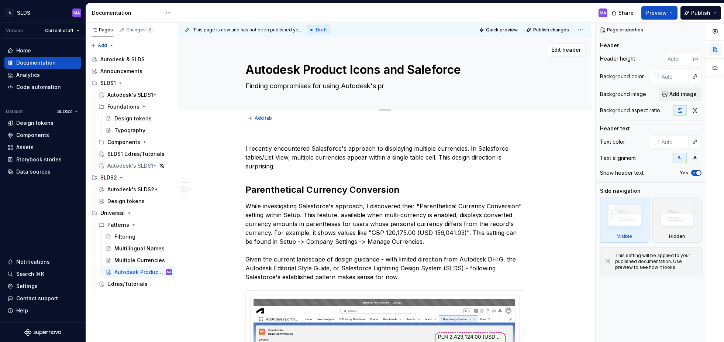
type textarea "Finding compromises for using Autodesk's pro"
type textarea "*"
type textarea "Finding compromises for using Autodesk's prod"
type textarea "*"
type textarea "Finding compromises for using Autodesk's produ"
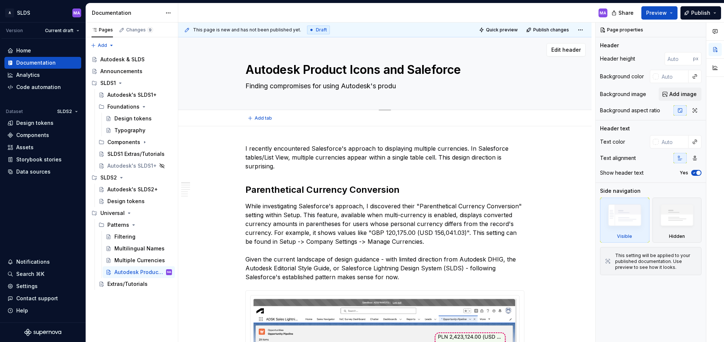
type textarea "*"
type textarea "Finding compromises for using Autodesk's produc"
type textarea "*"
type textarea "Finding compromises for using Autodesk's product"
type textarea "*"
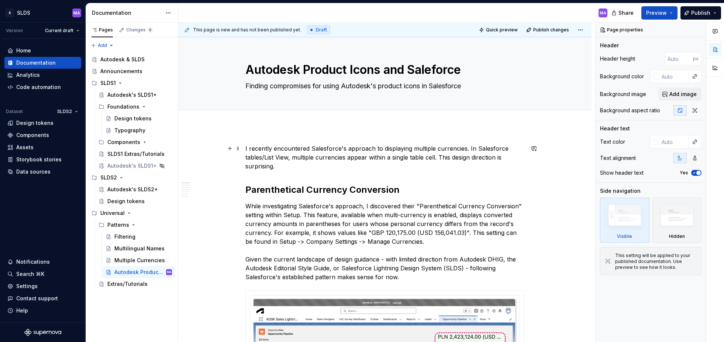
click at [247, 148] on p "I recently encountered Salesforce's approach to displaying multiple currencies.…" at bounding box center [384, 157] width 279 height 27
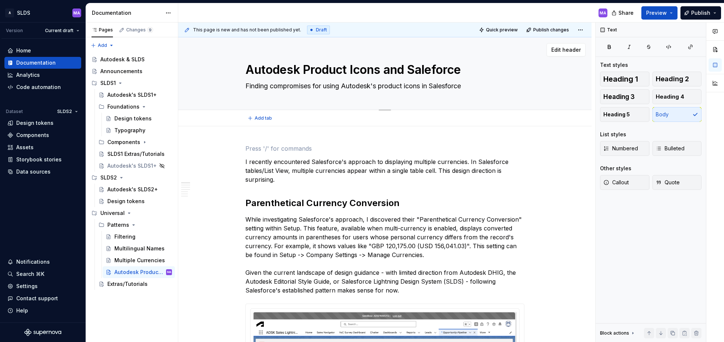
click at [302, 69] on textarea "Autodesk Product Icons and Saleforce" at bounding box center [383, 70] width 279 height 18
click at [300, 73] on textarea "Autodesk Product Icons and Saleforce" at bounding box center [383, 70] width 279 height 18
click at [445, 69] on textarea "Autodesk's Product Icons and Saleforce" at bounding box center [383, 70] width 279 height 18
click at [487, 70] on textarea "Autodesk's Product Icons and Salesforce" at bounding box center [383, 70] width 279 height 18
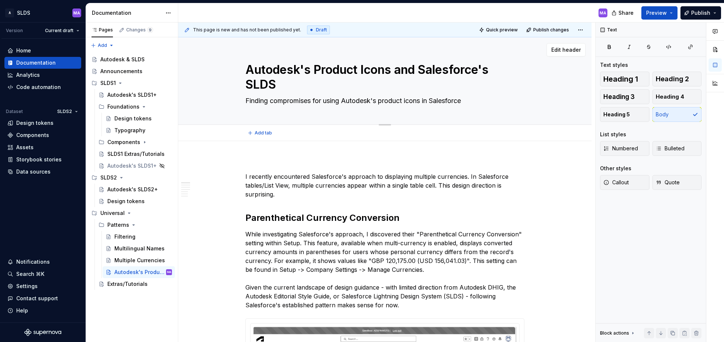
scroll to position [0, 0]
click at [473, 101] on textarea "Finding compromises for using Autodesk's product icons in Salesforce" at bounding box center [383, 100] width 279 height 12
click at [424, 86] on textarea "Autodesk's Product Icons and Salesforce's SLDS" at bounding box center [383, 77] width 279 height 32
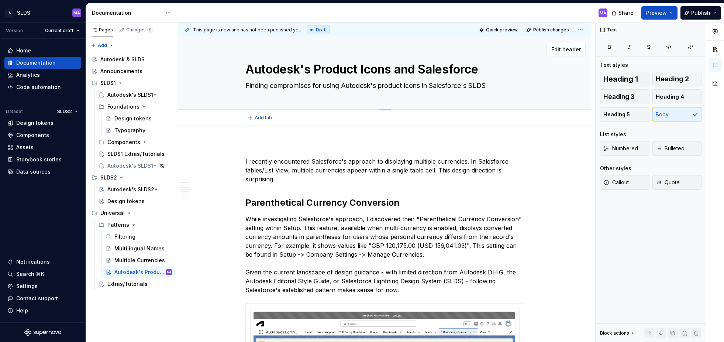
click at [407, 70] on textarea "Autodesk's Product Icons and Salesforce" at bounding box center [383, 70] width 279 height 18
click at [511, 169] on p "I recently encountered Salesforce's approach to displaying multiple currencies.…" at bounding box center [384, 170] width 279 height 27
click at [273, 86] on textarea "Finding compromises for using Autodesk's product icons in Salesforce's SLDS" at bounding box center [383, 86] width 279 height 12
click at [272, 85] on textarea "Finding compromises for using Autodesk's product icons in Salesforce's SLDS" at bounding box center [383, 86] width 279 height 12
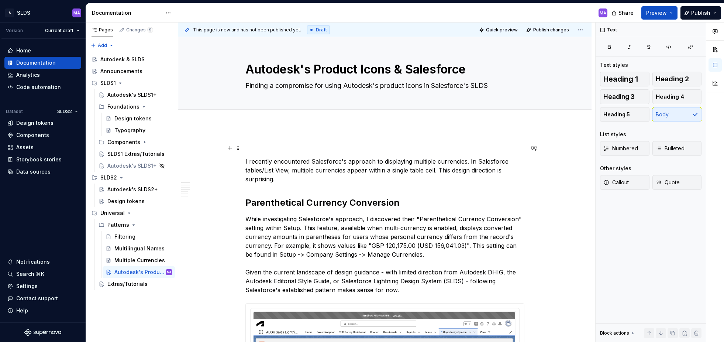
click at [293, 148] on p at bounding box center [384, 148] width 279 height 9
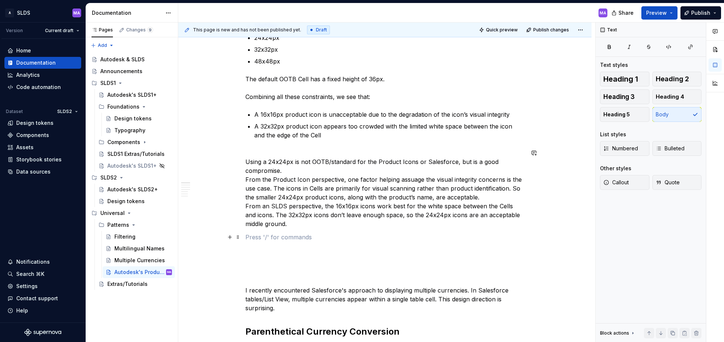
scroll to position [434, 0]
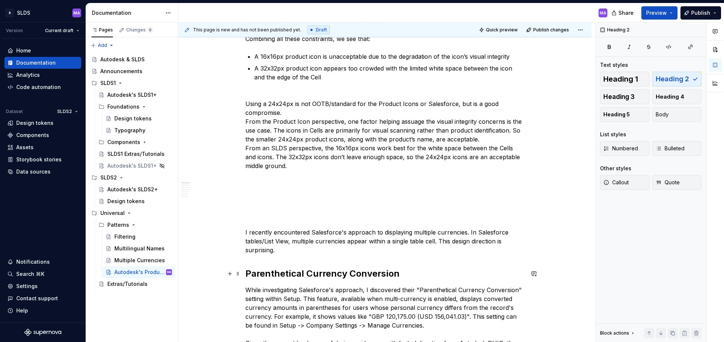
click at [293, 273] on h2 "Parenthetical Currency Conversion" at bounding box center [384, 274] width 279 height 12
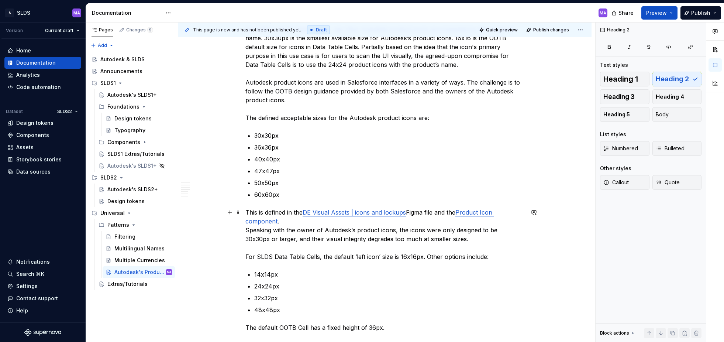
scroll to position [0, 0]
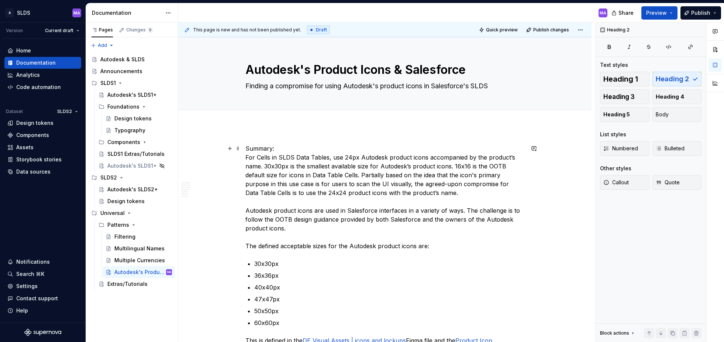
click at [266, 150] on p "Summary: For Cells in SLDS Data Tables, use 24px Autodesk product icons accompa…" at bounding box center [384, 197] width 279 height 106
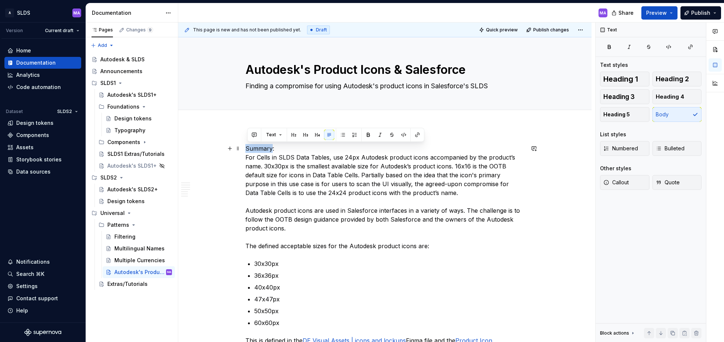
click at [266, 150] on p "Summary: For Cells in SLDS Data Tables, use 24px Autodesk product icons accompa…" at bounding box center [384, 197] width 279 height 106
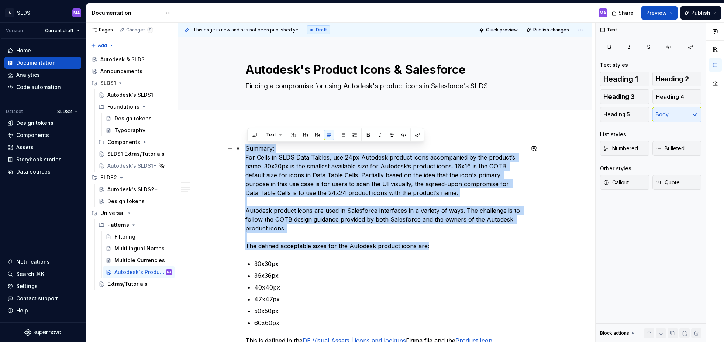
click at [266, 150] on p "Summary: For Cells in SLDS Data Tables, use 24px Autodesk product icons accompa…" at bounding box center [384, 197] width 279 height 106
click at [294, 148] on p "Summary: For Cells in SLDS Data Tables, use 24px Autodesk product icons accompa…" at bounding box center [384, 197] width 279 height 106
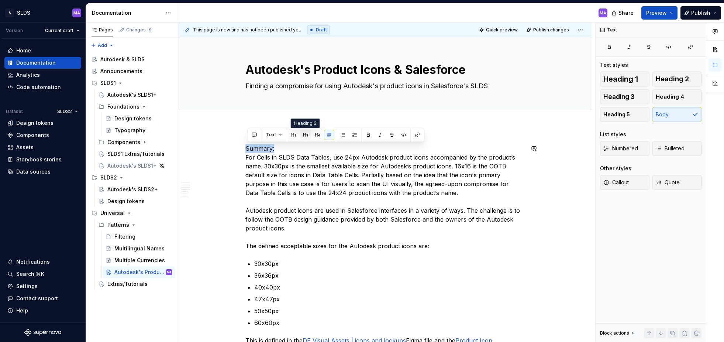
click at [305, 137] on button "button" at bounding box center [305, 135] width 10 height 10
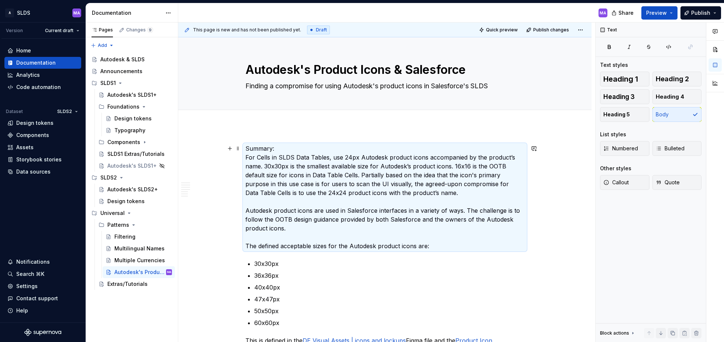
click at [293, 144] on p "Summary: For Cells in SLDS Data Tables, use 24px Autodesk product icons accompa…" at bounding box center [384, 197] width 279 height 106
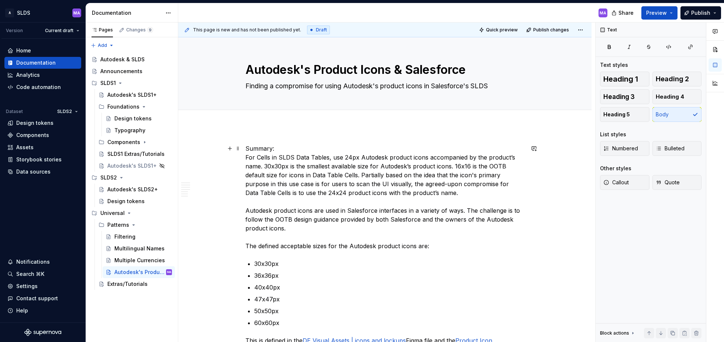
click at [294, 150] on p "Summary: For Cells in SLDS Data Tables, use 24px Autodesk product icons accompa…" at bounding box center [384, 197] width 279 height 106
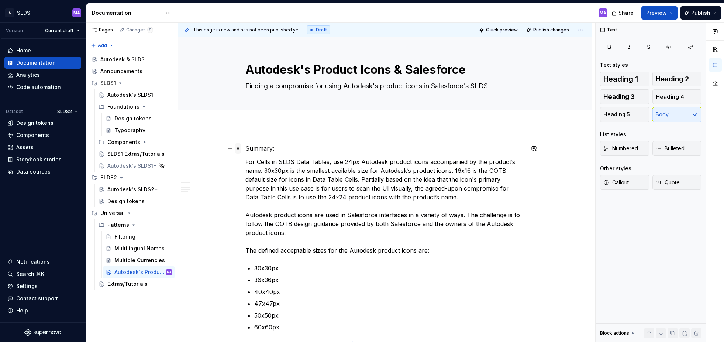
click at [239, 148] on span at bounding box center [238, 148] width 6 height 10
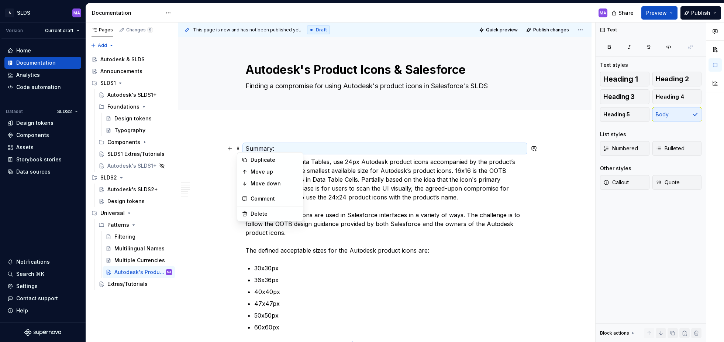
click at [294, 149] on p "Summary:" at bounding box center [384, 148] width 279 height 9
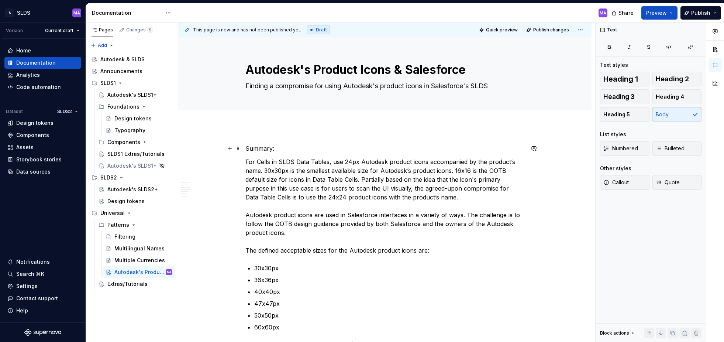
click at [294, 149] on p "Summary:" at bounding box center [384, 148] width 279 height 9
click at [303, 136] on button "button" at bounding box center [305, 135] width 10 height 10
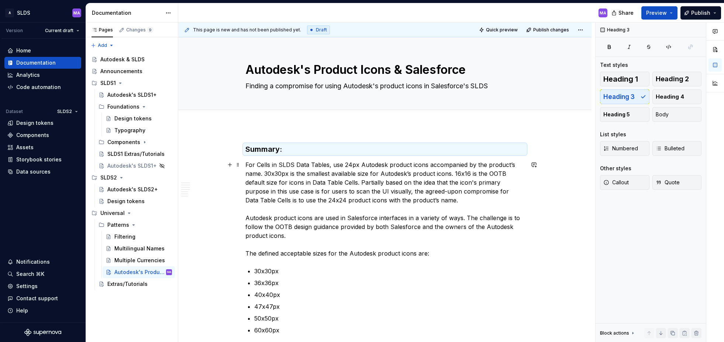
click at [483, 207] on p "For Cells in SLDS Data Tables, use 24px Autodesk product icons accompanied by t…" at bounding box center [384, 208] width 279 height 97
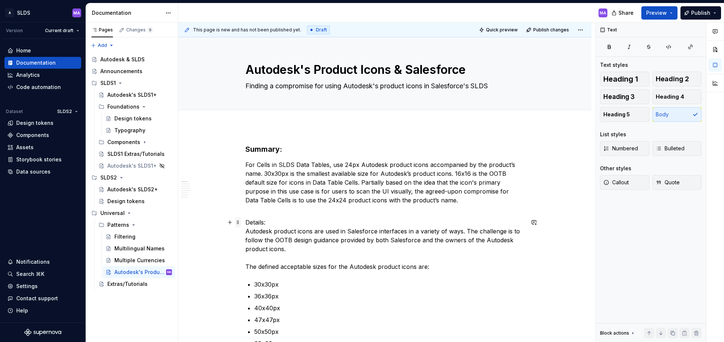
click at [241, 223] on span at bounding box center [238, 222] width 6 height 10
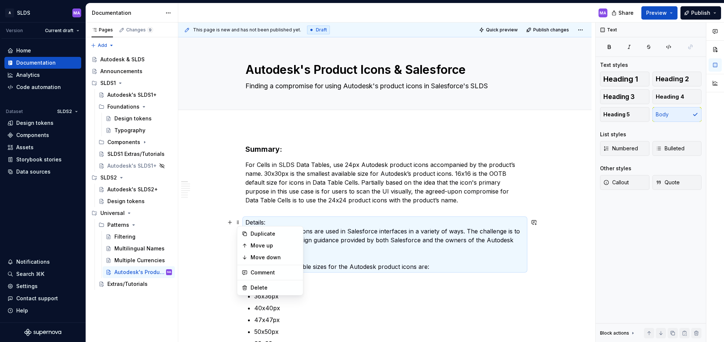
click at [290, 218] on p "Details: Autodesk product icons are used in Salesforce interfaces in a variety …" at bounding box center [384, 244] width 279 height 53
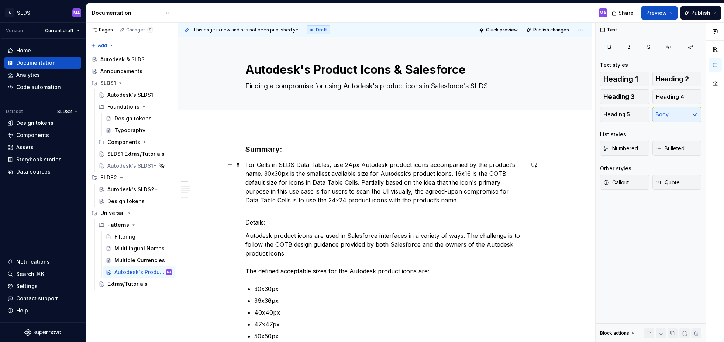
click at [280, 211] on p "For Cells in SLDS Data Tables, use 24px Autodesk product icons accompanied by t…" at bounding box center [384, 186] width 279 height 53
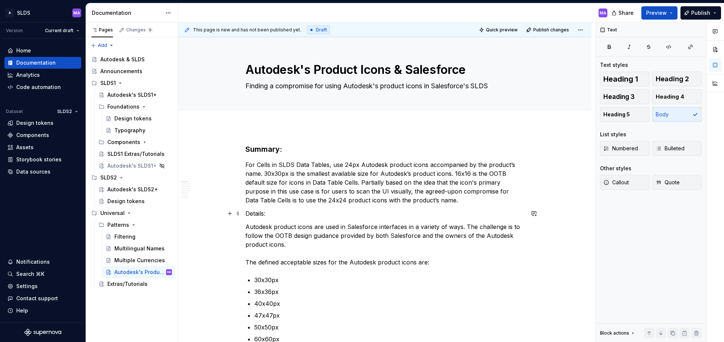
click at [255, 214] on p "Details:" at bounding box center [384, 213] width 279 height 9
click at [305, 200] on button "button" at bounding box center [305, 199] width 10 height 10
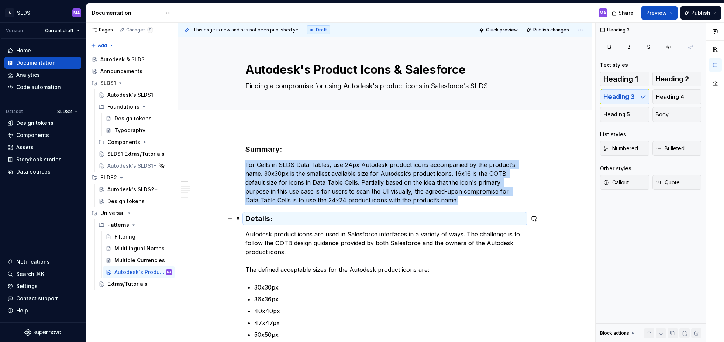
click at [263, 217] on h3 "Details:" at bounding box center [384, 218] width 279 height 10
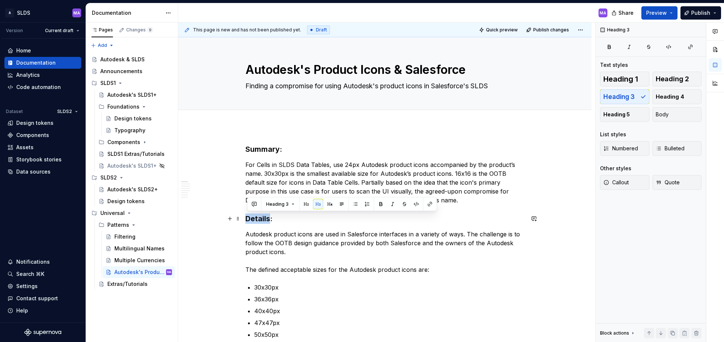
click at [263, 217] on h3 "Details:" at bounding box center [384, 218] width 279 height 10
click at [308, 204] on button "button" at bounding box center [306, 204] width 10 height 10
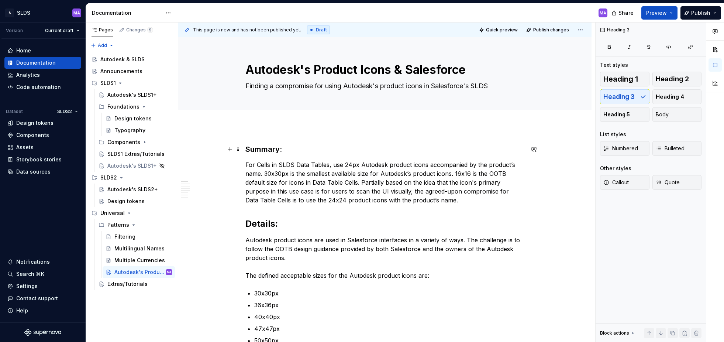
click at [265, 150] on h3 "Summary:" at bounding box center [384, 149] width 279 height 10
click at [304, 135] on button "button" at bounding box center [306, 135] width 10 height 10
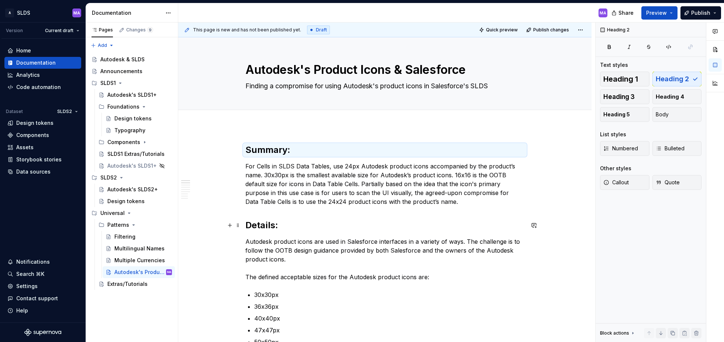
click at [345, 226] on h2 "Details:" at bounding box center [384, 225] width 279 height 12
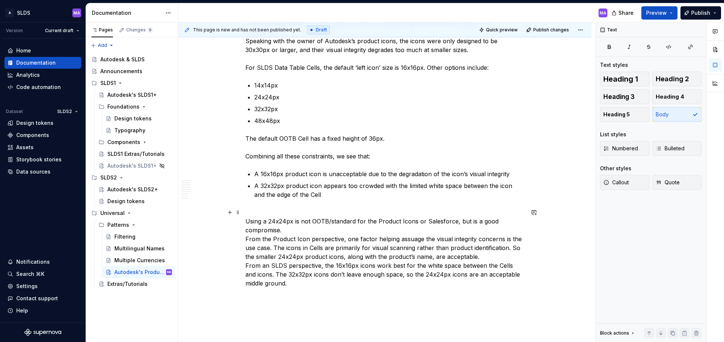
scroll to position [357, 0]
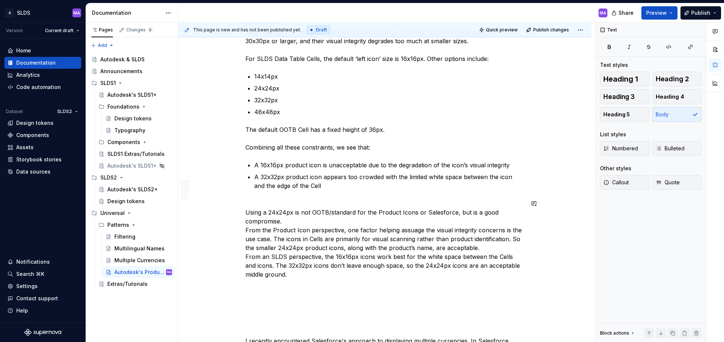
click at [318, 199] on p "Using a 24x24px is not OOTB/standard for the Product Icons or Salesforce, but i…" at bounding box center [384, 239] width 279 height 80
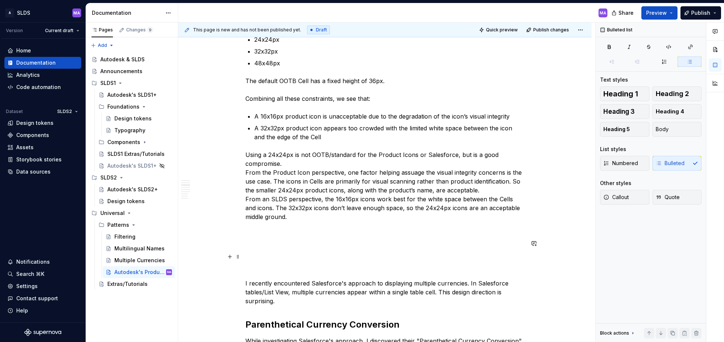
scroll to position [415, 0]
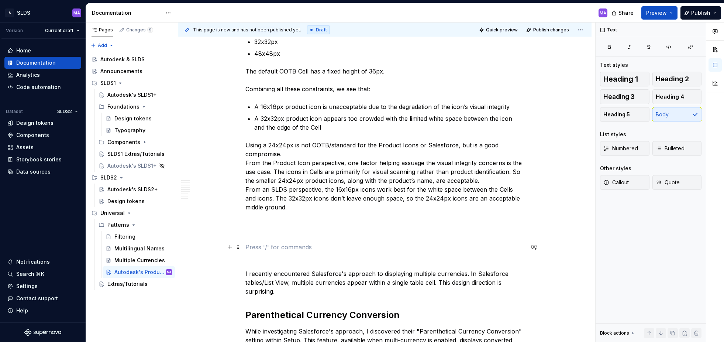
click at [337, 244] on p at bounding box center [384, 246] width 279 height 9
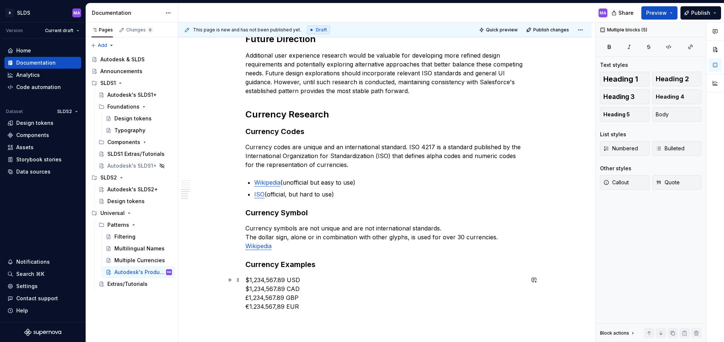
scroll to position [1402, 0]
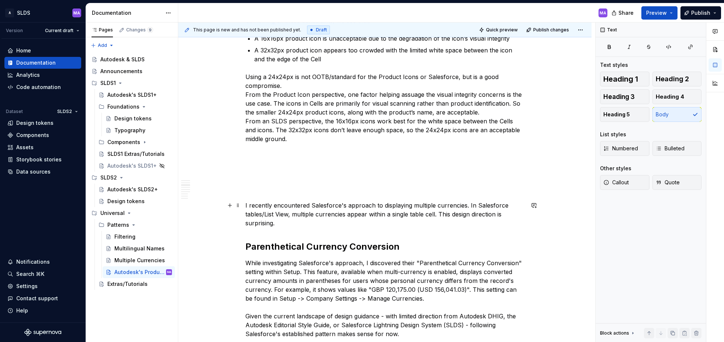
scroll to position [484, 0]
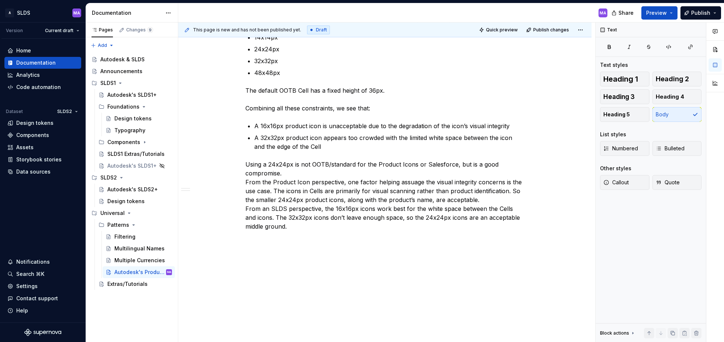
scroll to position [396, 0]
